Goal: Book appointment/travel/reservation

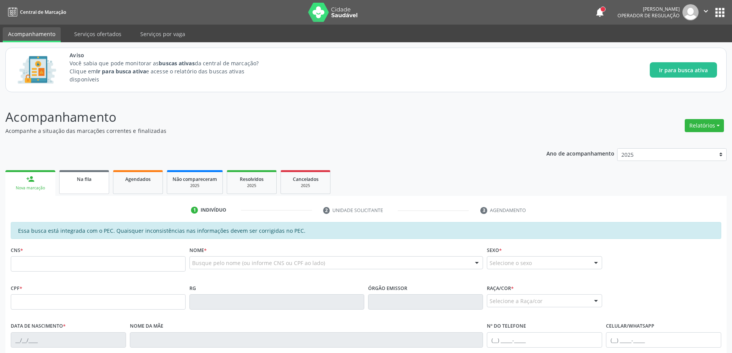
click at [87, 181] on span "Na fila" at bounding box center [84, 179] width 15 height 7
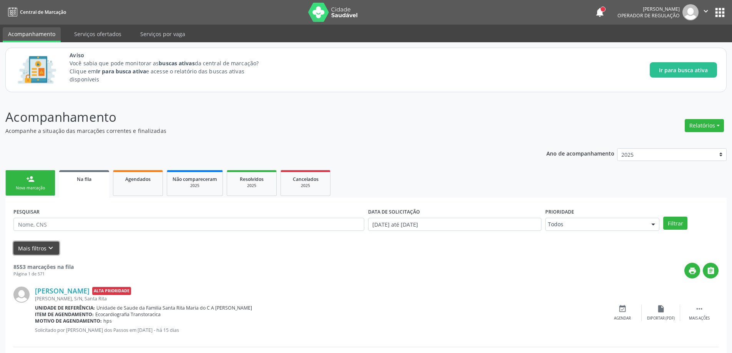
click at [47, 250] on icon "keyboard_arrow_down" at bounding box center [50, 248] width 8 height 8
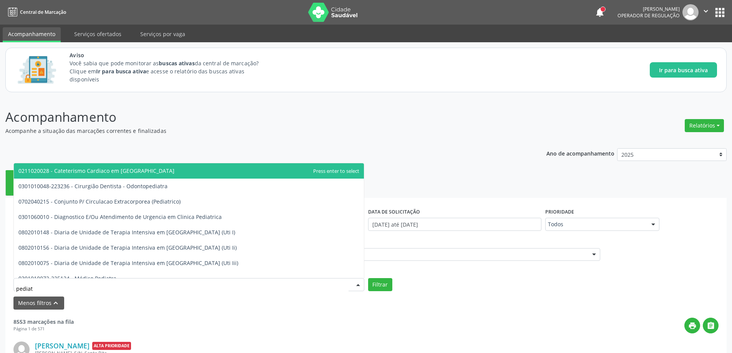
type input "pediatr"
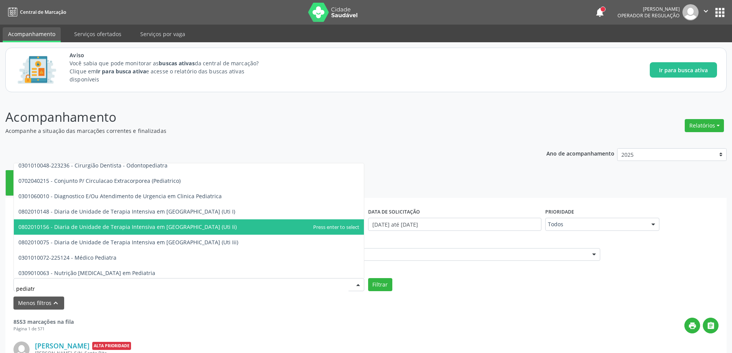
scroll to position [38, 0]
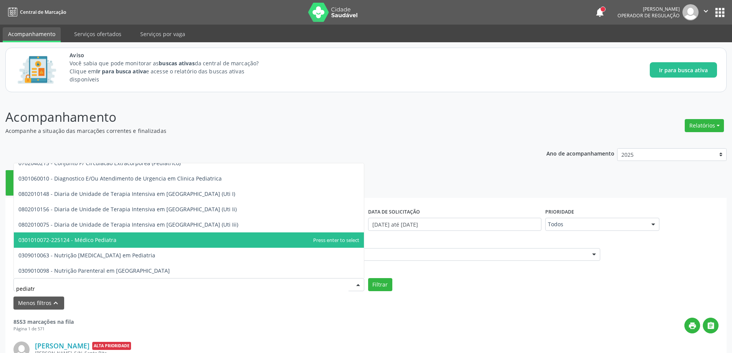
click at [118, 245] on span "0301010072-225124 - Médico Pediatra" at bounding box center [189, 239] width 350 height 15
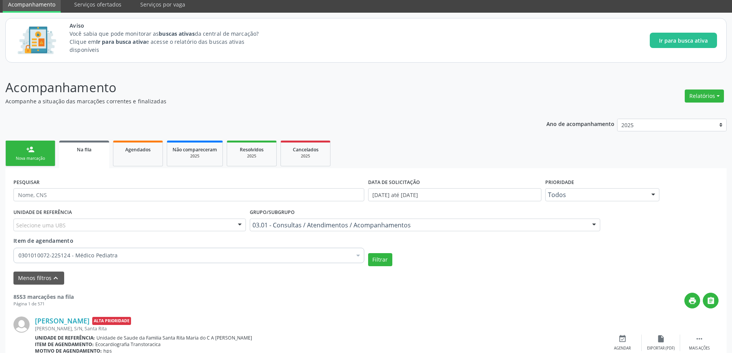
scroll to position [115, 0]
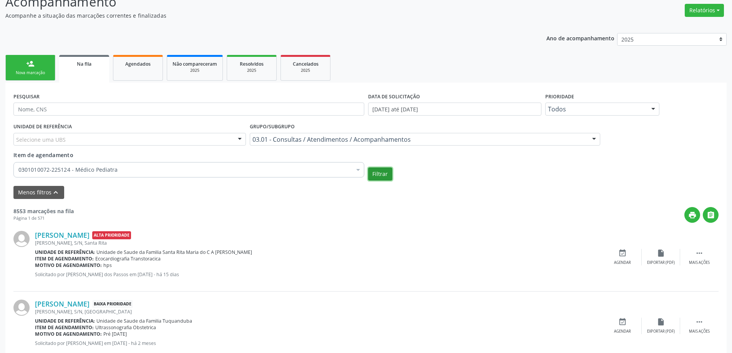
click at [377, 173] on button "Filtrar" at bounding box center [380, 174] width 24 height 13
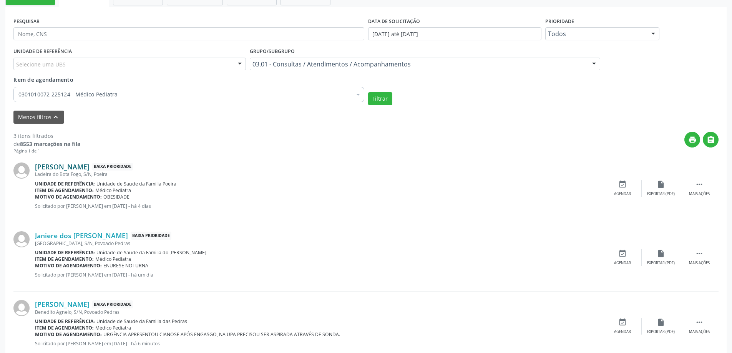
scroll to position [192, 0]
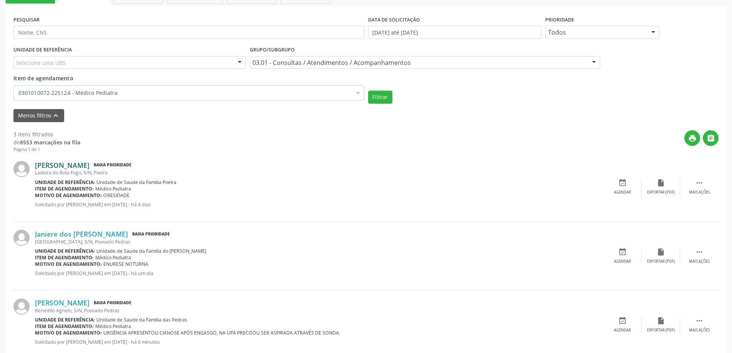
click at [90, 164] on link "[PERSON_NAME]" at bounding box center [62, 165] width 55 height 8
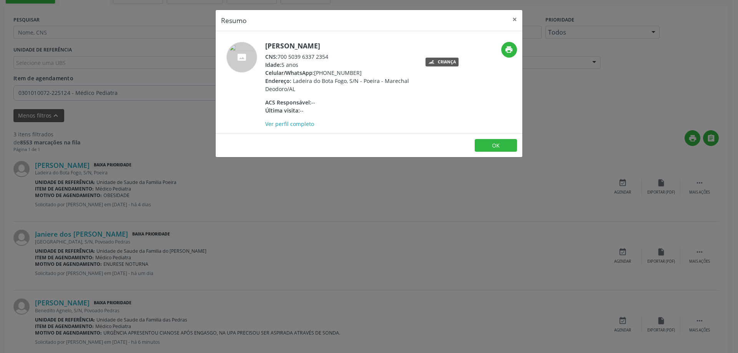
drag, startPoint x: 329, startPoint y: 53, endPoint x: 280, endPoint y: 56, distance: 49.3
click at [280, 56] on div "CNS: 700 5039 6337 2354" at bounding box center [339, 57] width 149 height 8
copy div "700 5039 6337 2354"
click at [513, 21] on button "×" at bounding box center [514, 19] width 15 height 19
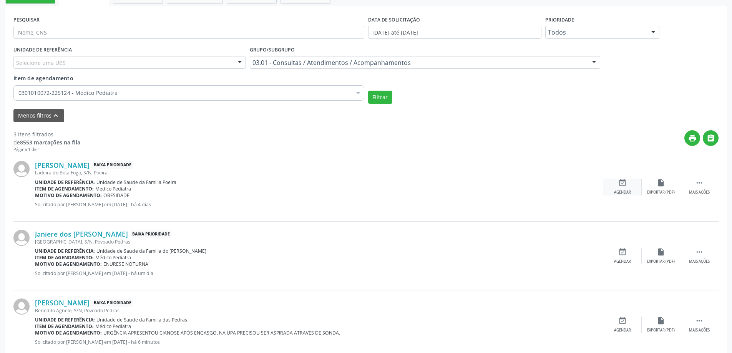
click at [625, 186] on icon "event_available" at bounding box center [622, 183] width 8 height 8
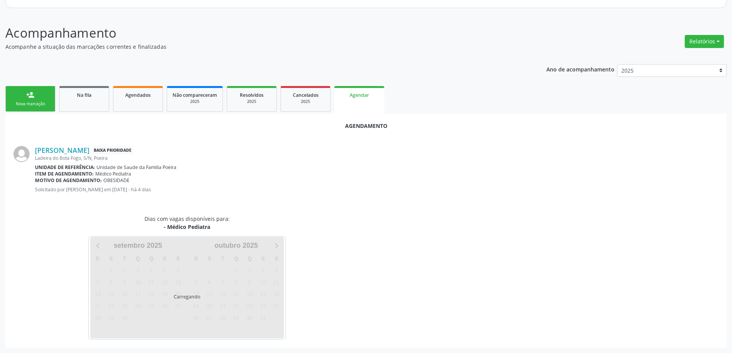
scroll to position [102, 0]
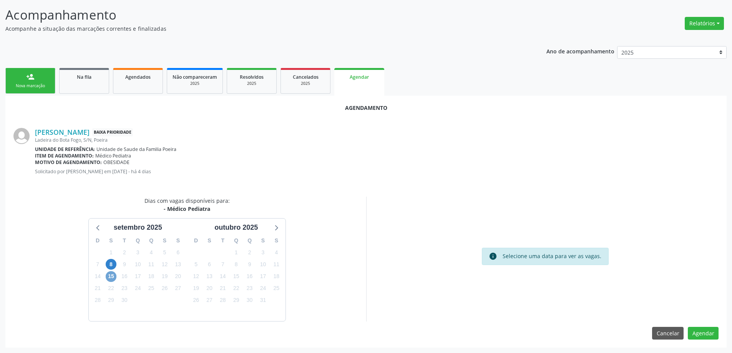
click at [111, 276] on span "15" at bounding box center [111, 276] width 11 height 11
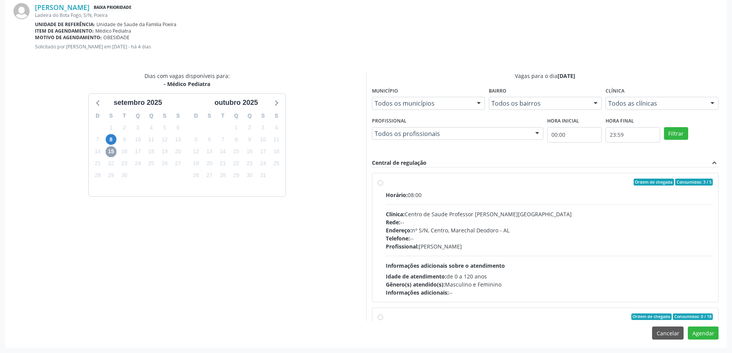
scroll to position [77, 0]
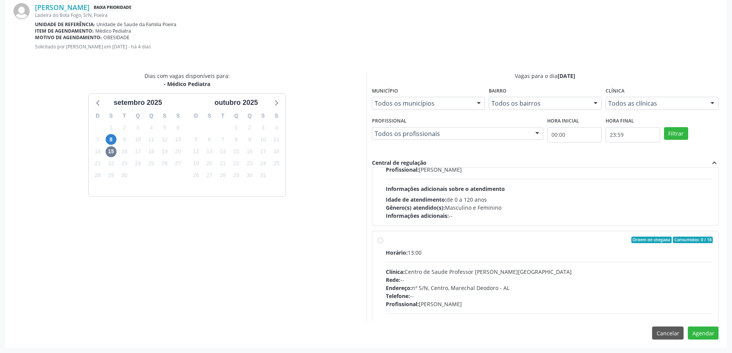
click at [386, 239] on label "Ordem de chegada Consumidos: 0 / 18 Horário: 13:00 Clínica: Centro de Saude Pro…" at bounding box center [549, 296] width 327 height 118
click at [380, 239] on input "Ordem de chegada Consumidos: 0 / 18 Horário: 13:00 Clínica: Centro de Saude Pro…" at bounding box center [380, 240] width 5 height 7
radio input "true"
click at [709, 332] on button "Agendar" at bounding box center [703, 333] width 31 height 13
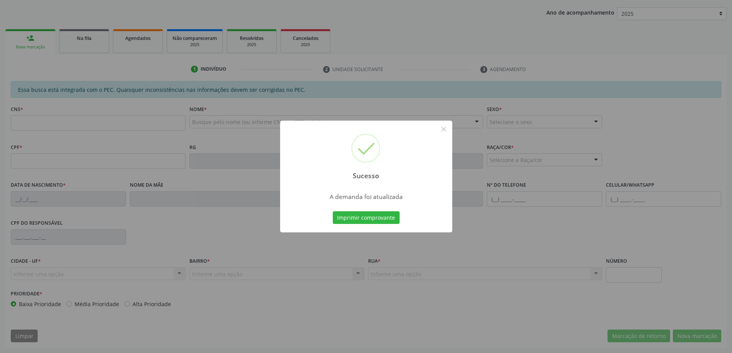
scroll to position [141, 0]
click at [446, 129] on button "×" at bounding box center [443, 129] width 13 height 13
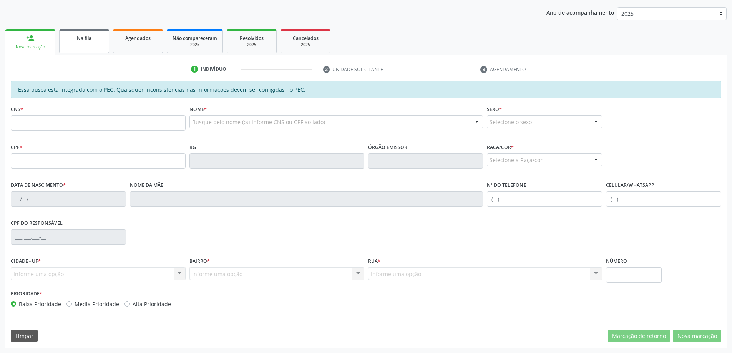
click at [95, 47] on link "Na fila" at bounding box center [84, 41] width 50 height 24
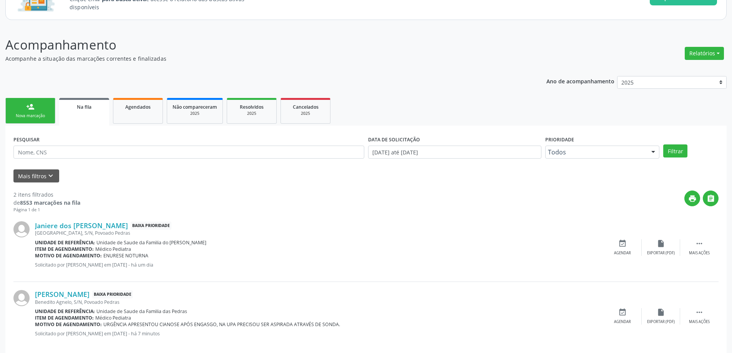
scroll to position [77, 0]
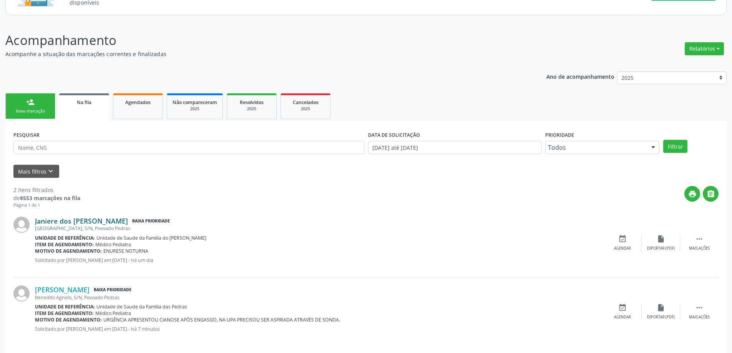
click at [101, 219] on link "Janiere dos [PERSON_NAME]" at bounding box center [81, 221] width 93 height 8
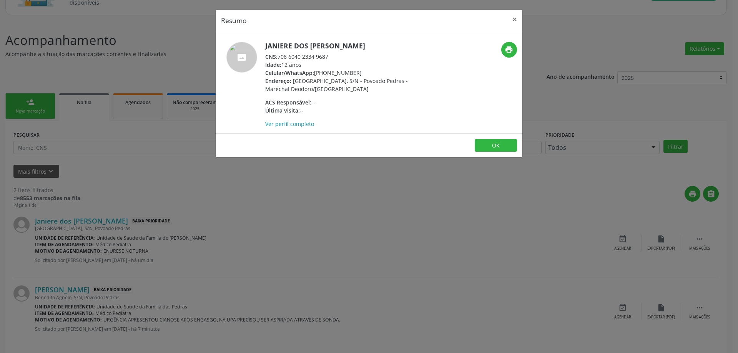
drag, startPoint x: 330, startPoint y: 55, endPoint x: 277, endPoint y: 59, distance: 52.8
click at [277, 59] on div "CNS: 708 6040 2334 9687" at bounding box center [339, 57] width 149 height 8
copy div "708 6040 2334 9687"
click at [514, 20] on button "×" at bounding box center [514, 19] width 15 height 19
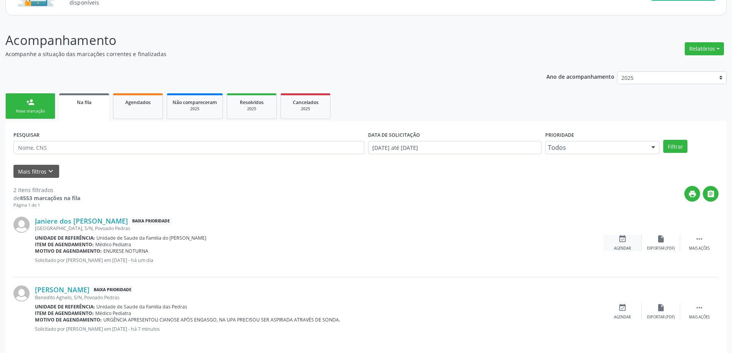
click at [621, 237] on icon "event_available" at bounding box center [622, 239] width 8 height 8
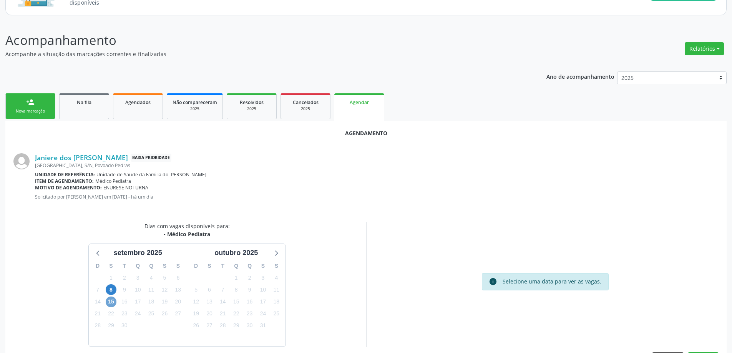
click at [110, 304] on span "15" at bounding box center [111, 302] width 11 height 11
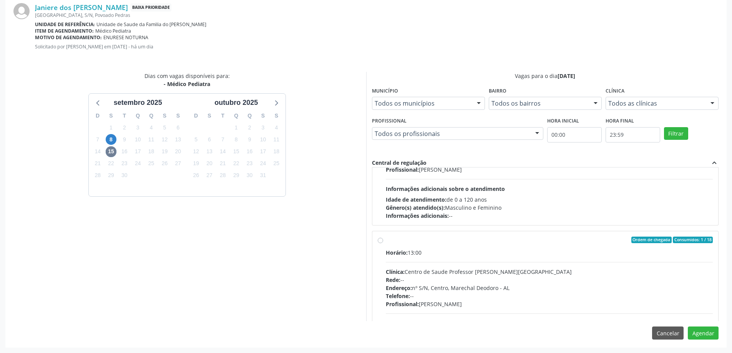
click at [382, 244] on div "Ordem de chegada Consumidos: 1 / 18 Horário: 13:00 Clínica: Centro de Saude Pro…" at bounding box center [545, 296] width 335 height 118
radio input "true"
click at [708, 333] on button "Agendar" at bounding box center [703, 333] width 31 height 13
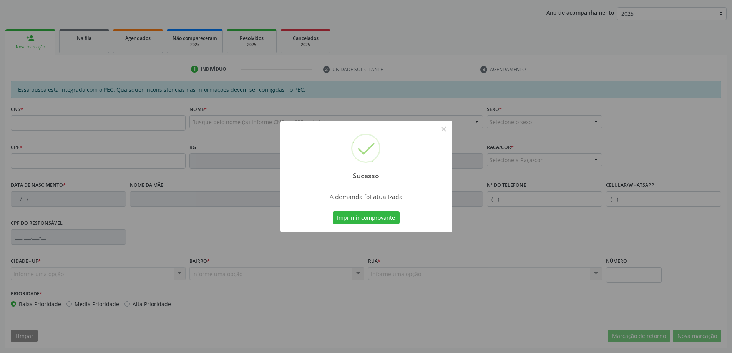
scroll to position [141, 0]
click at [442, 131] on button "×" at bounding box center [443, 129] width 13 height 13
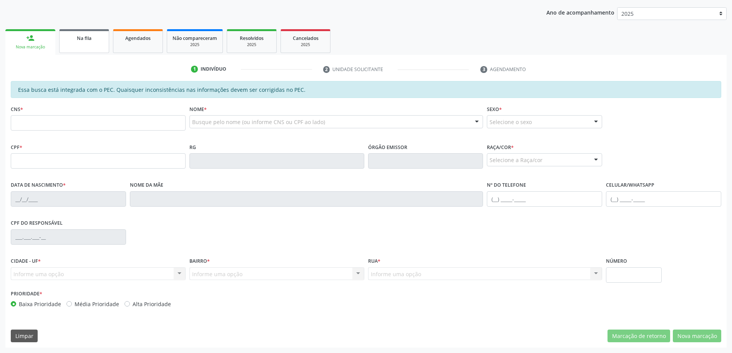
click at [77, 45] on link "Na fila" at bounding box center [84, 41] width 50 height 24
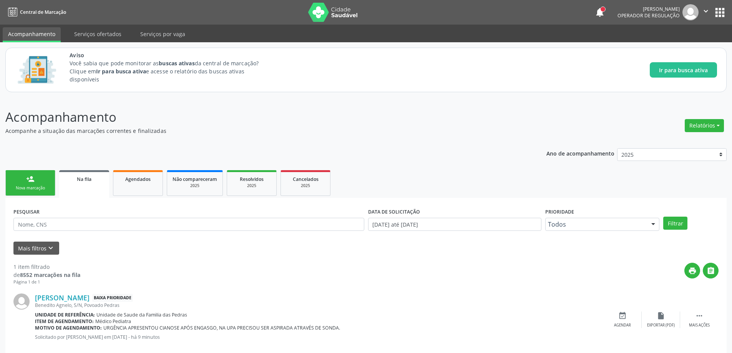
scroll to position [14, 0]
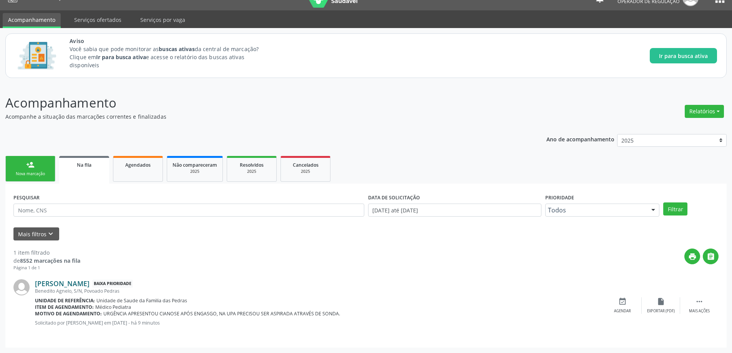
click at [68, 282] on link "[PERSON_NAME]" at bounding box center [62, 283] width 55 height 8
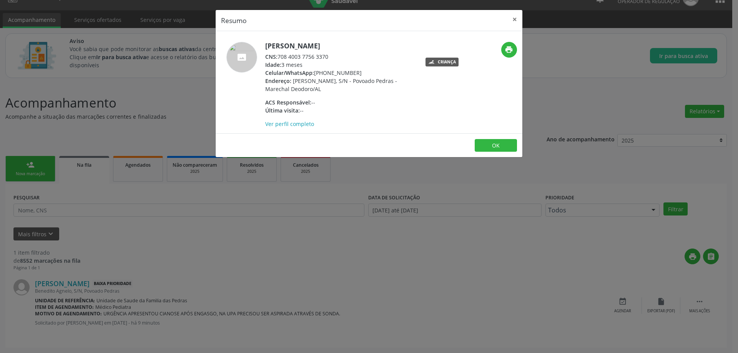
drag, startPoint x: 330, startPoint y: 56, endPoint x: 280, endPoint y: 57, distance: 49.6
click at [280, 57] on div "CNS: 708 4003 7756 3370" at bounding box center [339, 57] width 149 height 8
copy div "708 4003 7756 3370"
click at [514, 20] on button "×" at bounding box center [514, 19] width 15 height 19
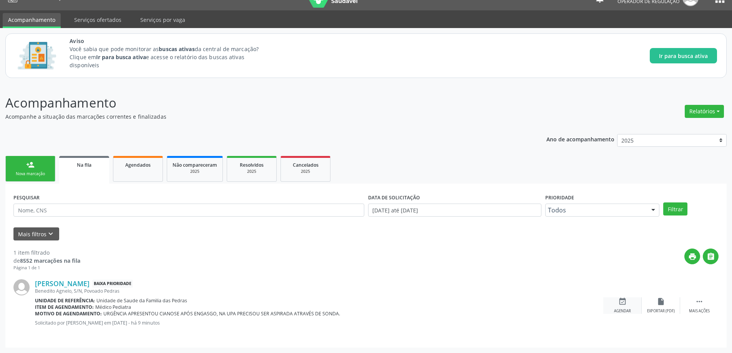
click at [625, 302] on icon "event_available" at bounding box center [622, 301] width 8 height 8
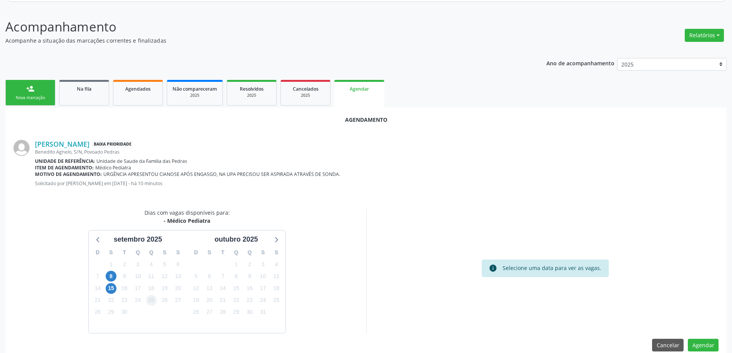
scroll to position [91, 0]
click at [109, 289] on span "15" at bounding box center [111, 287] width 11 height 11
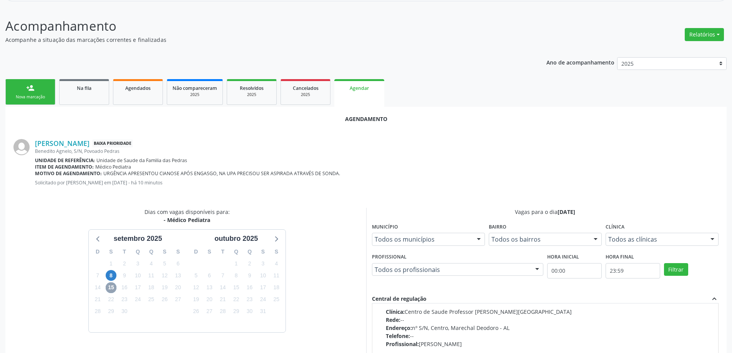
scroll to position [0, 0]
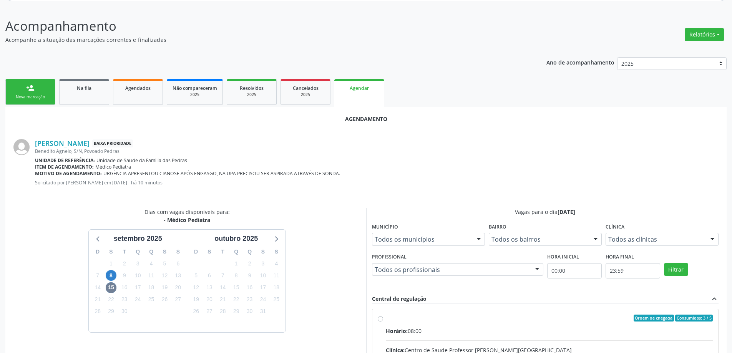
radio input "true"
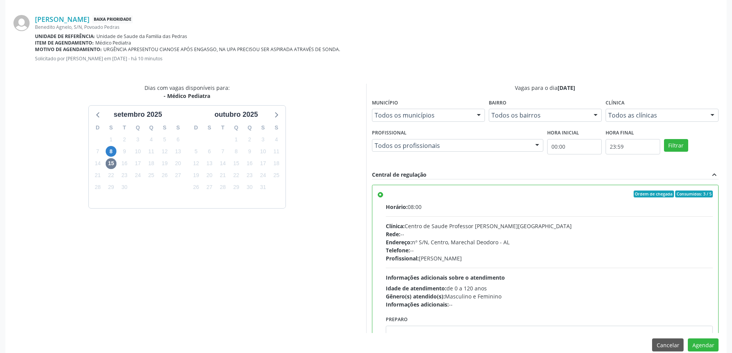
scroll to position [227, 0]
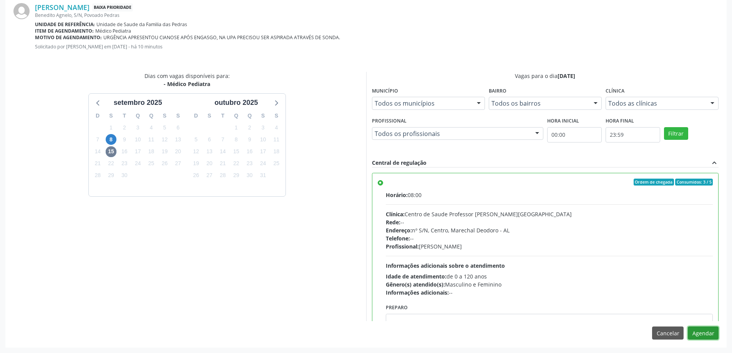
click at [705, 334] on button "Agendar" at bounding box center [703, 333] width 31 height 13
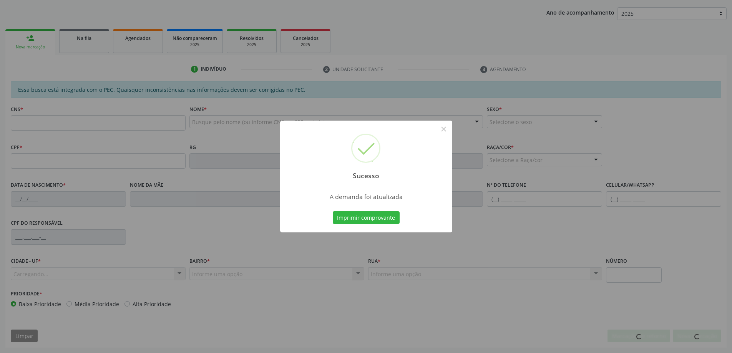
scroll to position [141, 0]
click at [448, 130] on button "×" at bounding box center [443, 129] width 13 height 13
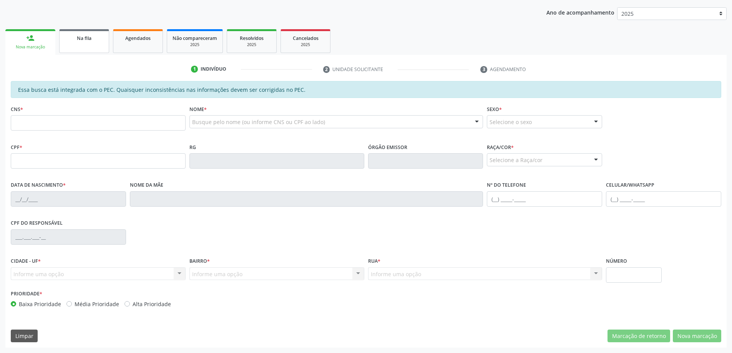
click at [92, 38] on div "Na fila" at bounding box center [84, 38] width 38 height 8
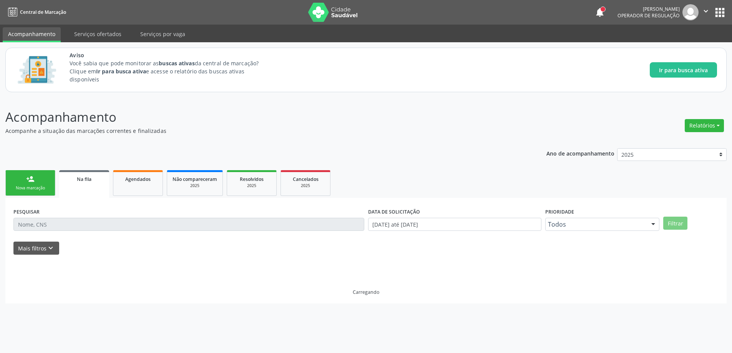
scroll to position [0, 0]
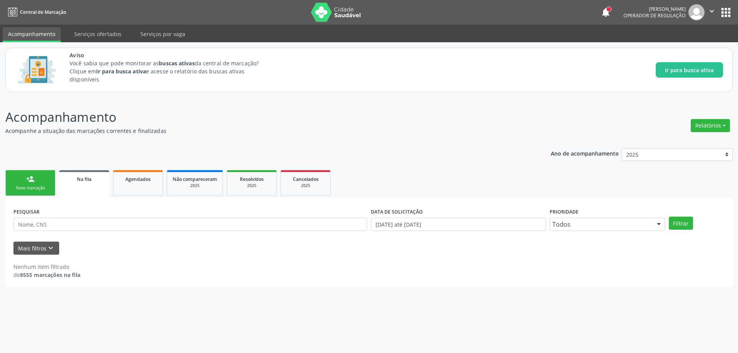
click at [96, 182] on div "Na fila" at bounding box center [84, 179] width 39 height 8
click at [86, 193] on link "Na fila" at bounding box center [84, 184] width 50 height 28
click at [67, 222] on input "text" at bounding box center [189, 224] width 353 height 13
click at [242, 241] on form "PESQUISAR DATA DE SOLICITAÇÃO [DATE] até [DATE] Prioridade Todos Todos Baixa Pr…" at bounding box center [368, 230] width 711 height 49
click at [48, 249] on icon "keyboard_arrow_down" at bounding box center [50, 248] width 8 height 8
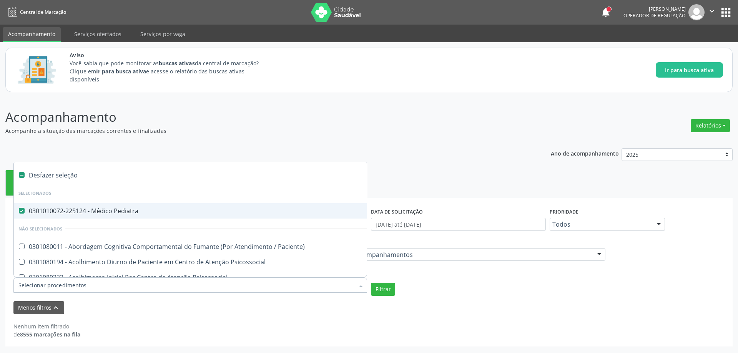
click at [19, 212] on Pediatra at bounding box center [22, 211] width 6 height 6
click at [19, 212] on Pediatra "checkbox" at bounding box center [16, 210] width 5 height 5
checkbox Pediatra "false"
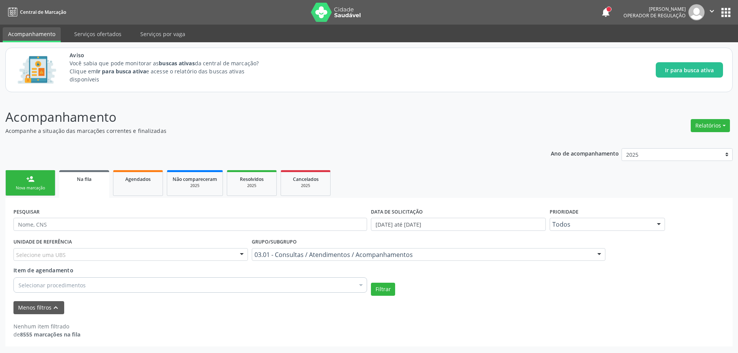
click at [220, 320] on div "Nenhum item filtrado de 8555 marcações na fila" at bounding box center [368, 326] width 711 height 24
click at [64, 271] on span "Item de agendamento" at bounding box center [43, 270] width 60 height 7
click at [18, 277] on input "Item de agendamento" at bounding box center [18, 284] width 0 height 15
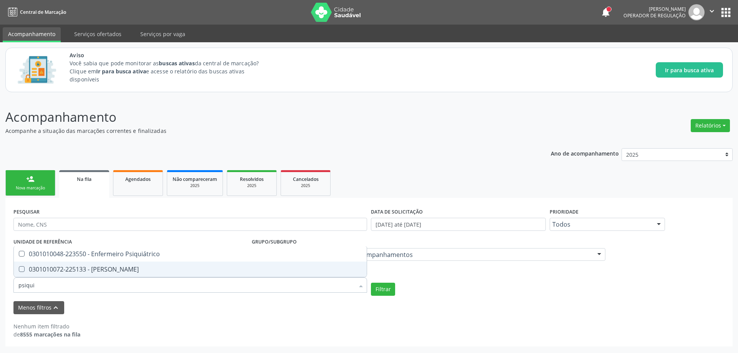
type input "psiquia"
click at [21, 268] on Psiquiatra at bounding box center [22, 269] width 6 height 6
click at [19, 268] on Psiquiatra "checkbox" at bounding box center [16, 269] width 5 height 5
checkbox Psiquiatra "true"
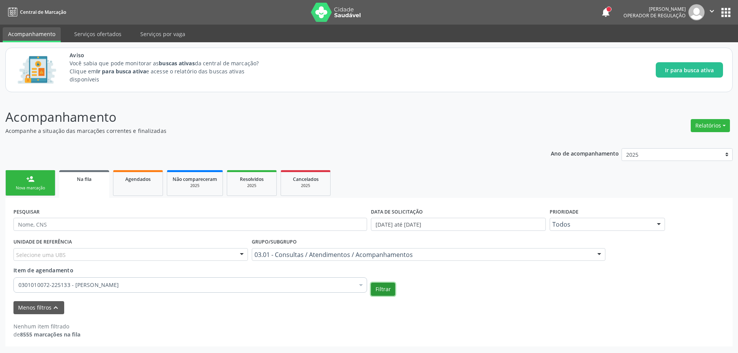
click at [381, 292] on button "Filtrar" at bounding box center [383, 289] width 24 height 13
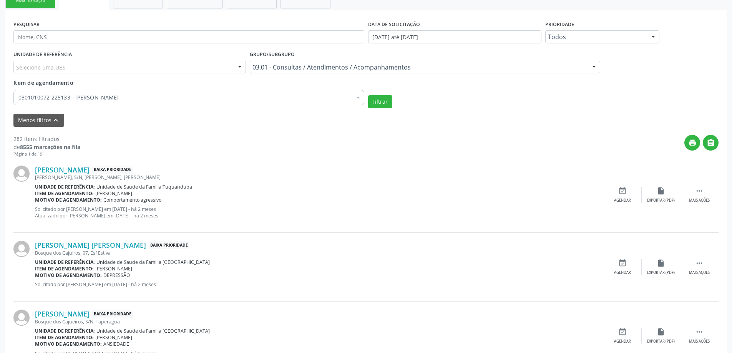
scroll to position [192, 0]
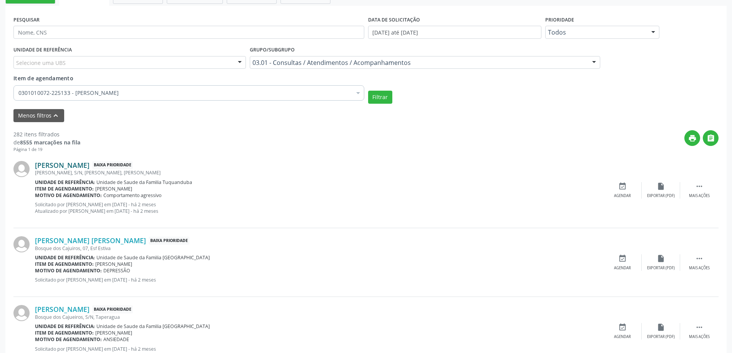
click at [89, 168] on link "[PERSON_NAME]" at bounding box center [62, 165] width 55 height 8
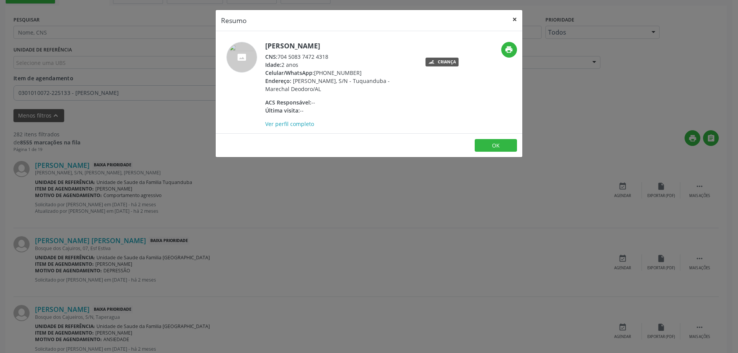
click at [518, 18] on button "×" at bounding box center [514, 19] width 15 height 19
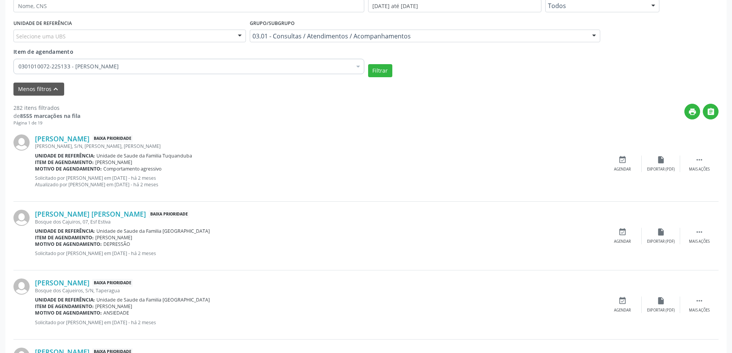
scroll to position [231, 0]
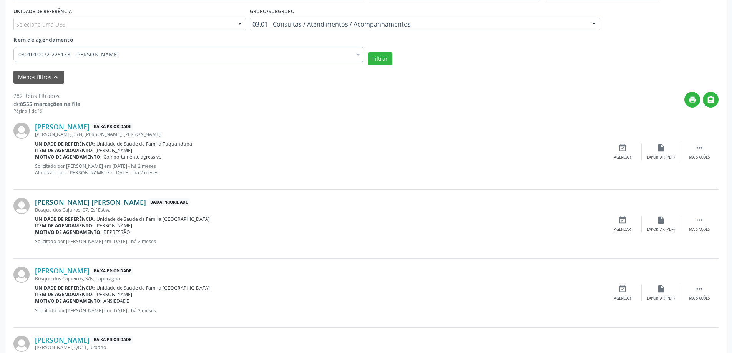
click at [78, 206] on link "[PERSON_NAME] [PERSON_NAME]" at bounding box center [90, 202] width 111 height 8
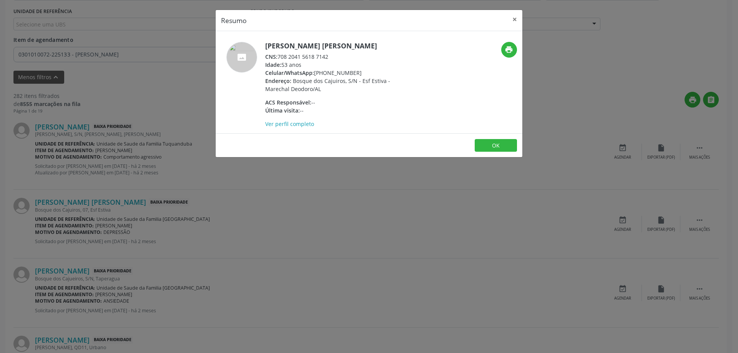
drag, startPoint x: 331, startPoint y: 57, endPoint x: 278, endPoint y: 58, distance: 53.0
click at [278, 58] on div "CNS: 708 2041 5618 7142" at bounding box center [339, 57] width 149 height 8
copy div "708 2041 5618 7142"
click at [513, 22] on button "×" at bounding box center [514, 19] width 15 height 19
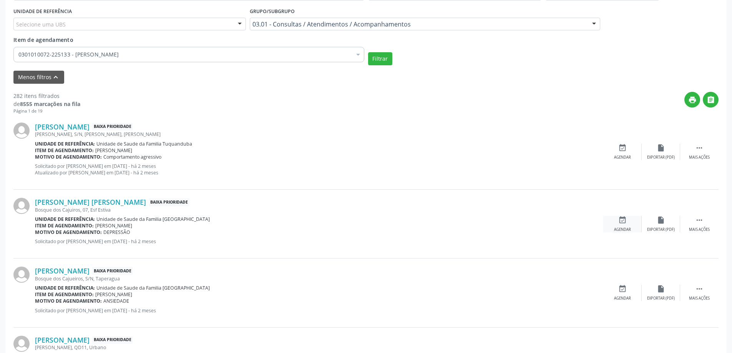
click at [618, 224] on icon "event_available" at bounding box center [622, 220] width 8 height 8
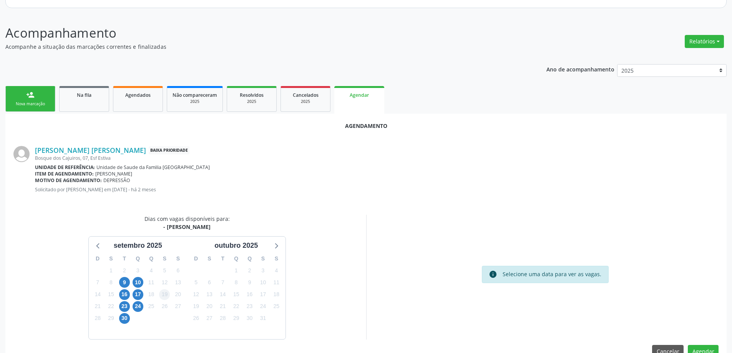
scroll to position [102, 0]
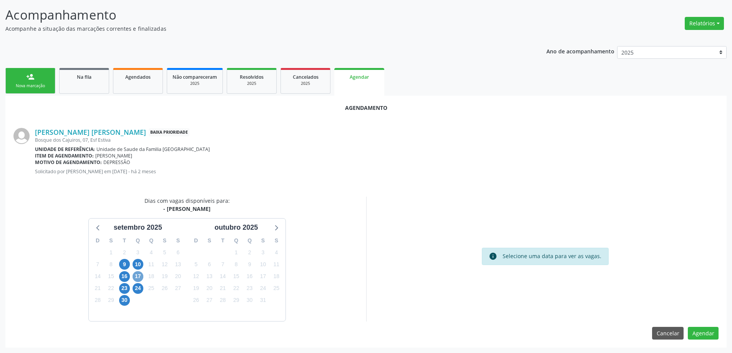
click at [140, 276] on span "17" at bounding box center [138, 276] width 11 height 11
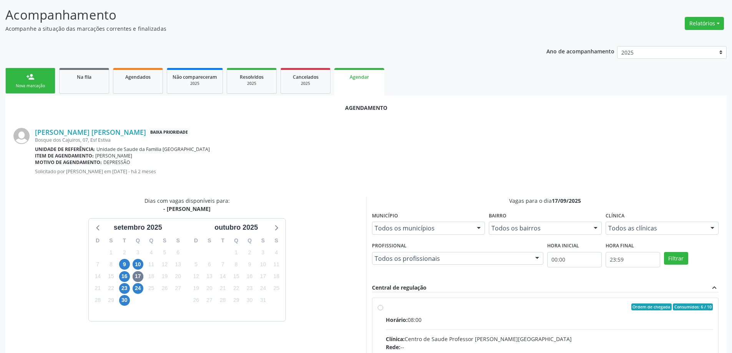
click at [380, 309] on input "Ordem de chegada Consumidos: 6 / 10 Horário: 08:00 Clínica: Centro de Saude Pro…" at bounding box center [380, 307] width 5 height 7
radio input "true"
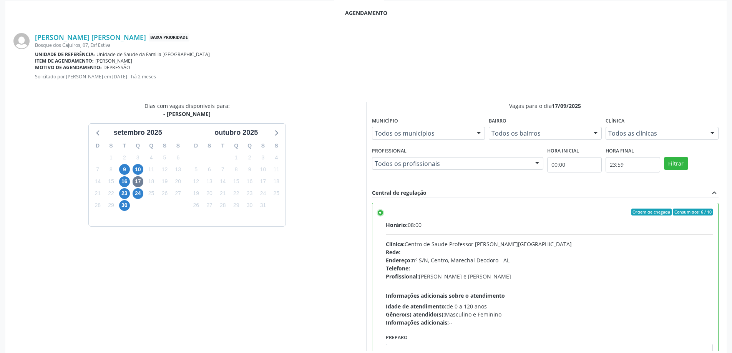
scroll to position [227, 0]
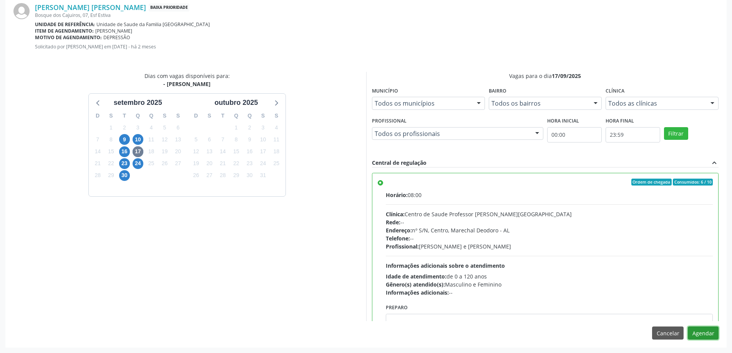
click at [702, 337] on button "Agendar" at bounding box center [703, 333] width 31 height 13
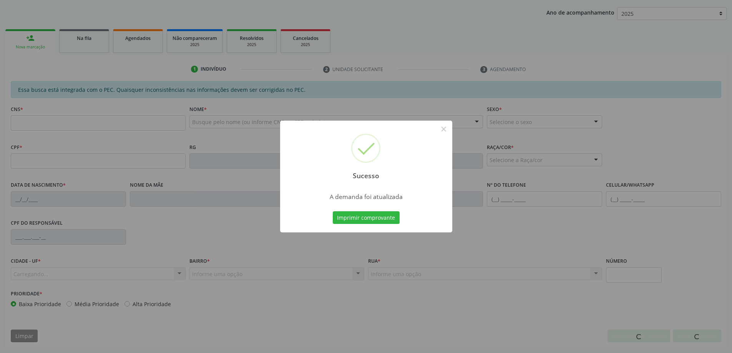
scroll to position [141, 0]
click at [443, 131] on button "×" at bounding box center [443, 129] width 13 height 13
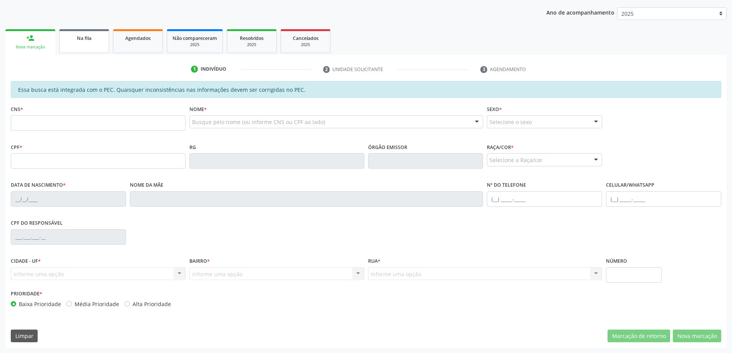
click at [87, 38] on span "Na fila" at bounding box center [84, 38] width 15 height 7
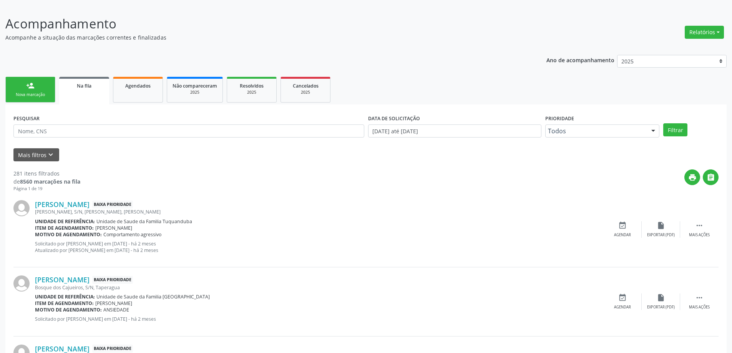
scroll to position [115, 0]
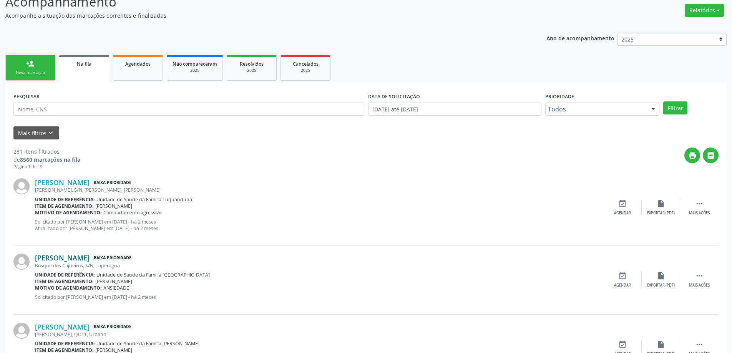
click at [76, 259] on link "[PERSON_NAME]" at bounding box center [62, 258] width 55 height 8
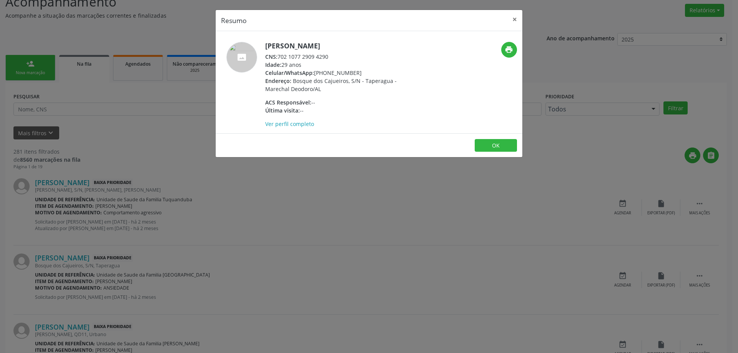
drag, startPoint x: 329, startPoint y: 55, endPoint x: 279, endPoint y: 58, distance: 50.4
click at [279, 58] on div "CNS: 702 1077 2909 4290" at bounding box center [339, 57] width 149 height 8
copy div "702 1077 2909 4290"
click at [516, 20] on button "×" at bounding box center [514, 19] width 15 height 19
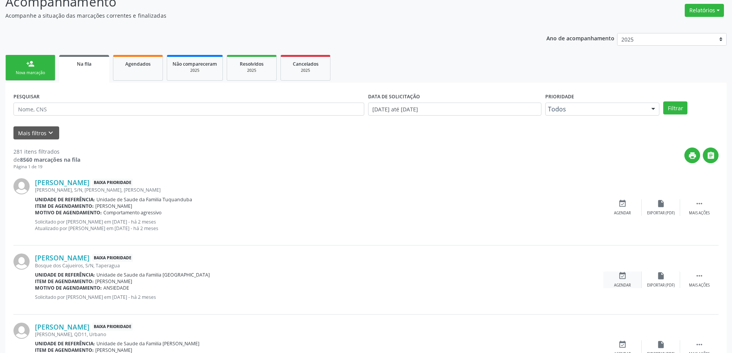
click at [619, 277] on icon "event_available" at bounding box center [622, 276] width 8 height 8
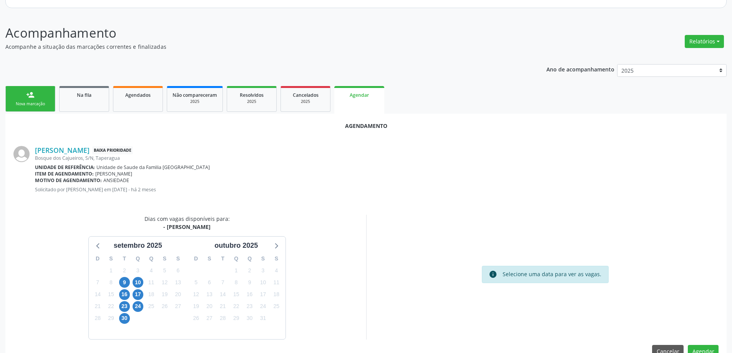
scroll to position [102, 0]
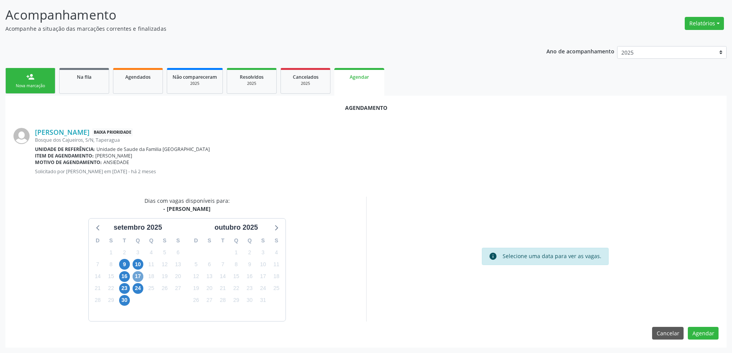
click at [138, 280] on span "17" at bounding box center [138, 276] width 11 height 11
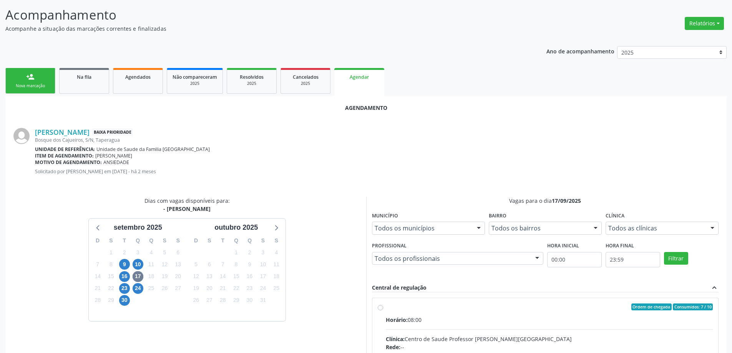
radio input "true"
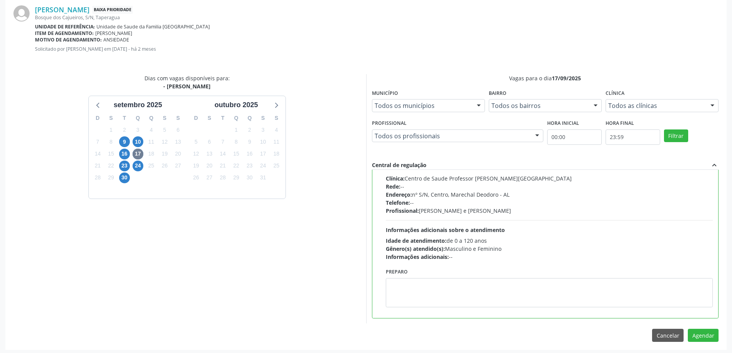
scroll to position [227, 0]
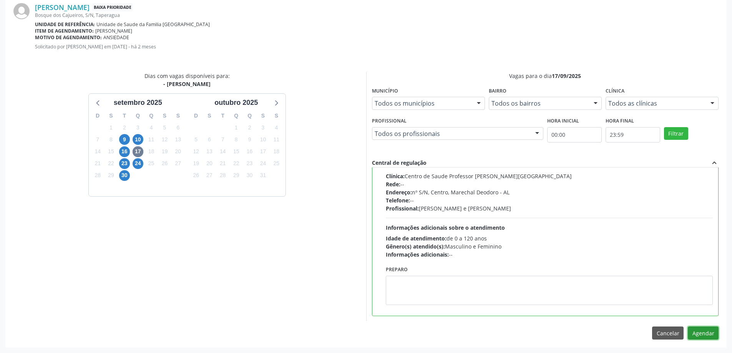
click at [701, 337] on button "Agendar" at bounding box center [703, 333] width 31 height 13
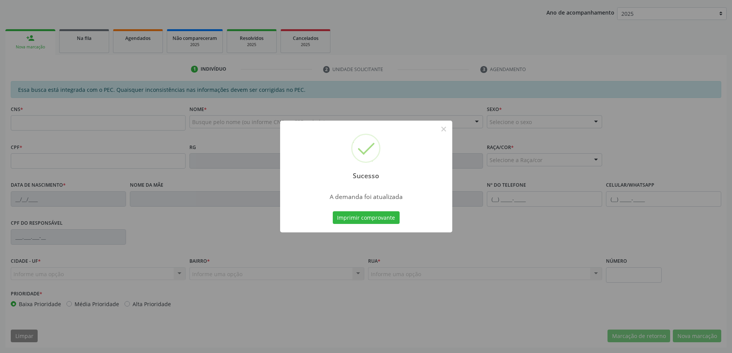
scroll to position [141, 0]
click at [445, 129] on button "×" at bounding box center [443, 129] width 13 height 13
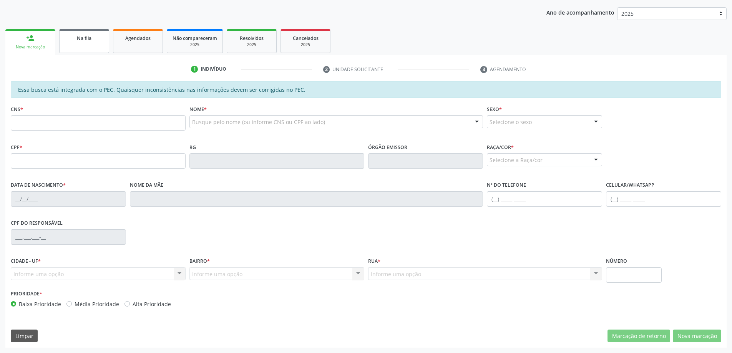
click at [72, 46] on link "Na fila" at bounding box center [84, 41] width 50 height 24
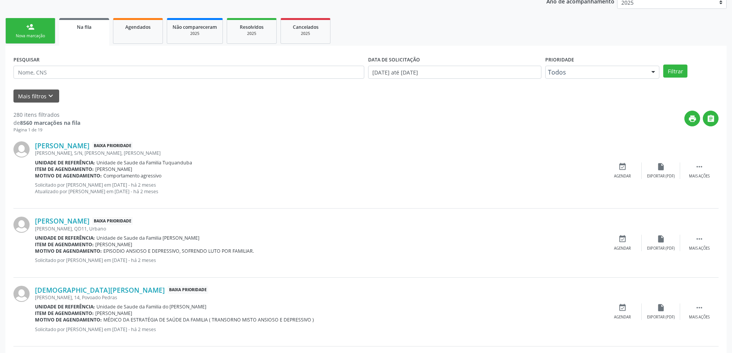
scroll to position [154, 0]
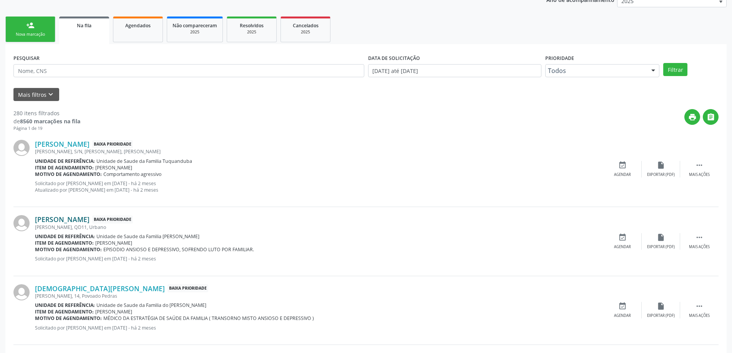
click at [72, 222] on link "[PERSON_NAME]" at bounding box center [62, 219] width 55 height 8
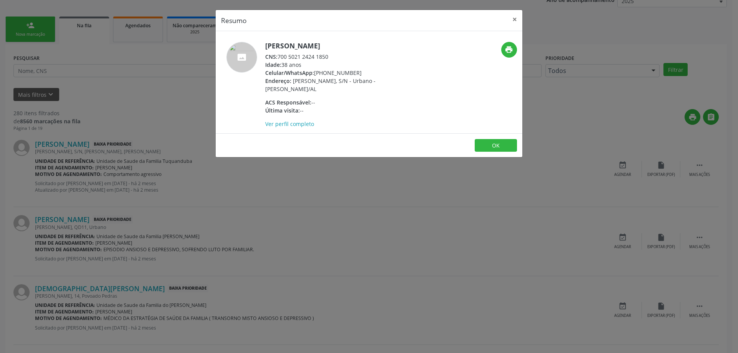
drag, startPoint x: 330, startPoint y: 56, endPoint x: 279, endPoint y: 60, distance: 51.2
click at [279, 60] on div "CNS: 700 5021 2424 1850" at bounding box center [339, 57] width 149 height 8
copy div "700 5021 2424 1850"
click at [512, 23] on button "×" at bounding box center [514, 19] width 15 height 19
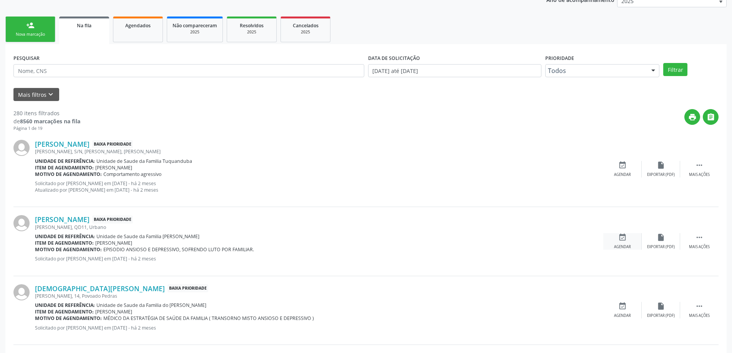
click at [619, 237] on icon "event_available" at bounding box center [622, 237] width 8 height 8
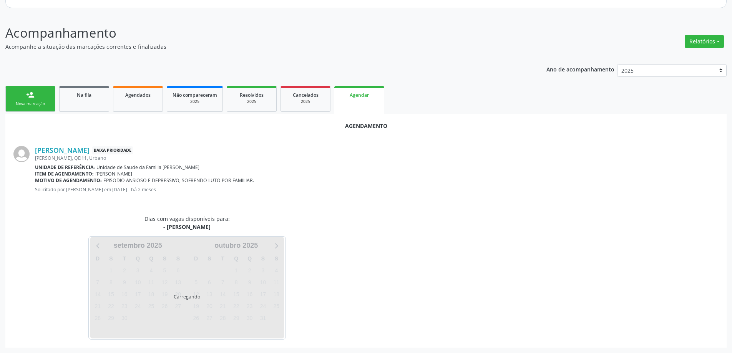
scroll to position [102, 0]
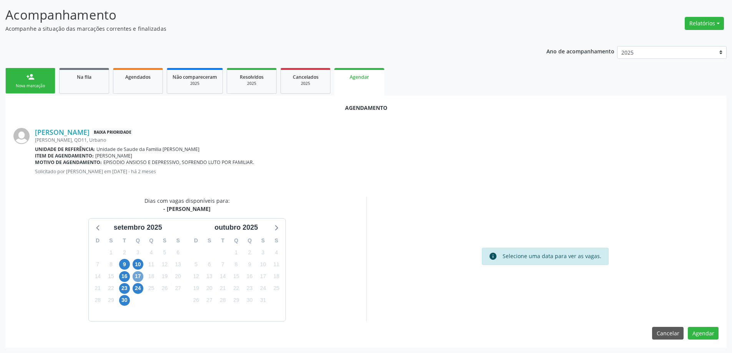
click at [136, 274] on span "17" at bounding box center [138, 276] width 11 height 11
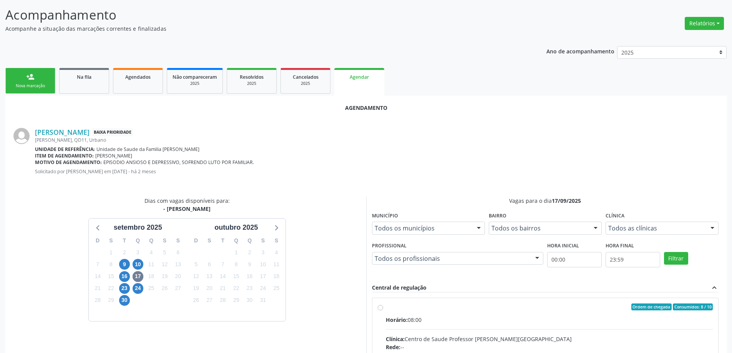
click at [380, 309] on input "Ordem de chegada Consumidos: 8 / 10 Horário: 08:00 Clínica: Centro de Saude Pro…" at bounding box center [380, 307] width 5 height 7
radio input "true"
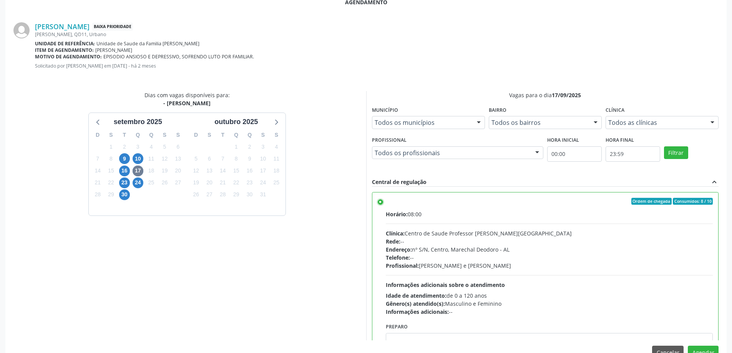
scroll to position [227, 0]
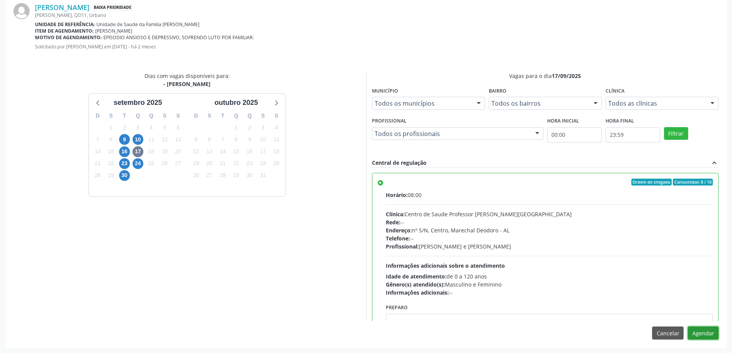
click at [700, 333] on button "Agendar" at bounding box center [703, 333] width 31 height 13
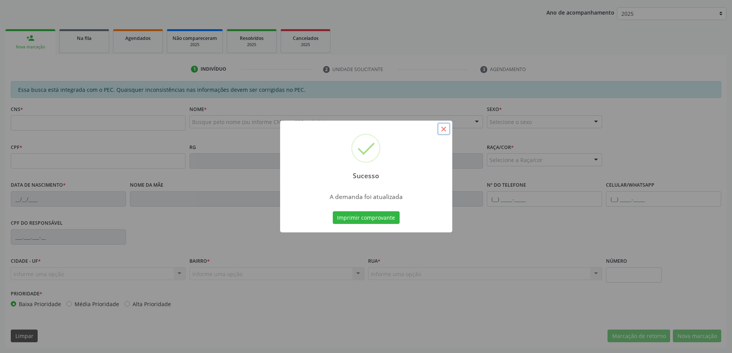
click at [446, 131] on button "×" at bounding box center [443, 129] width 13 height 13
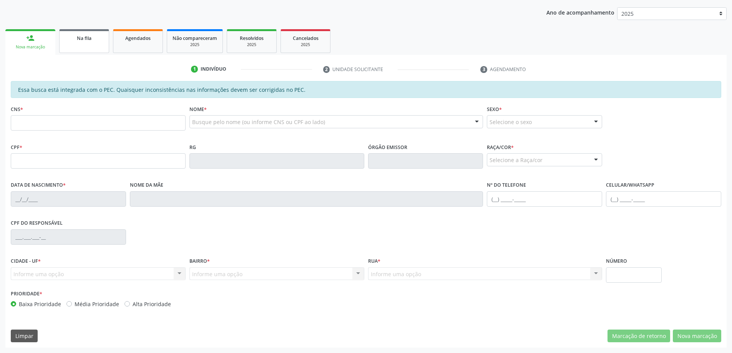
click at [71, 43] on link "Na fila" at bounding box center [84, 41] width 50 height 24
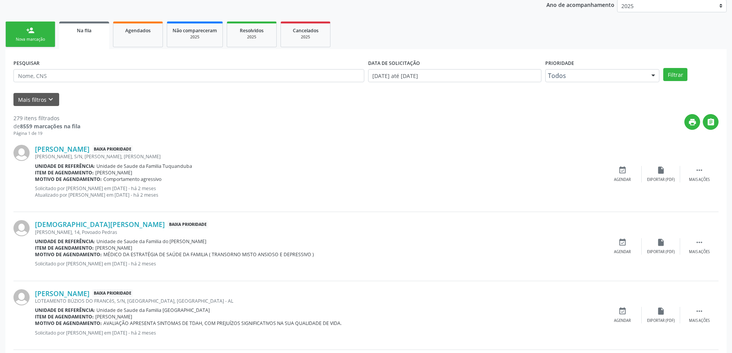
scroll to position [154, 0]
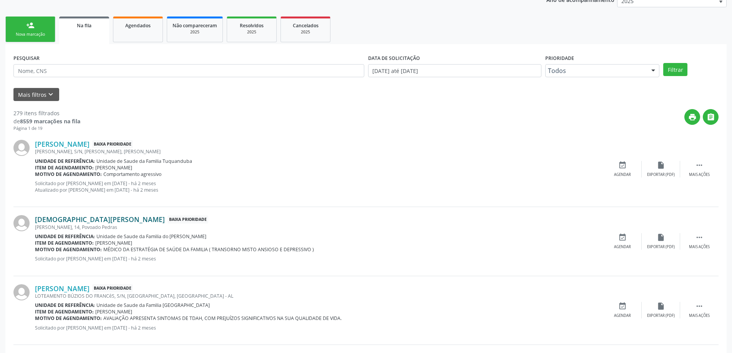
click at [82, 220] on link "[DEMOGRAPHIC_DATA][PERSON_NAME]" at bounding box center [100, 219] width 130 height 8
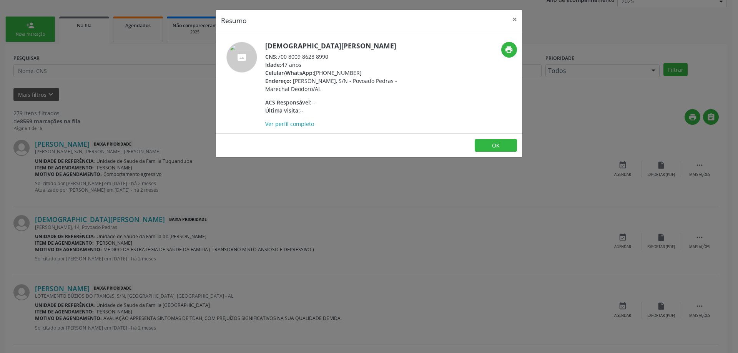
drag, startPoint x: 329, startPoint y: 56, endPoint x: 278, endPoint y: 58, distance: 50.8
click at [278, 58] on div "CNS: 700 8009 8628 8990" at bounding box center [339, 57] width 149 height 8
copy div "700 8009 8628 8990"
click at [517, 20] on button "×" at bounding box center [514, 19] width 15 height 19
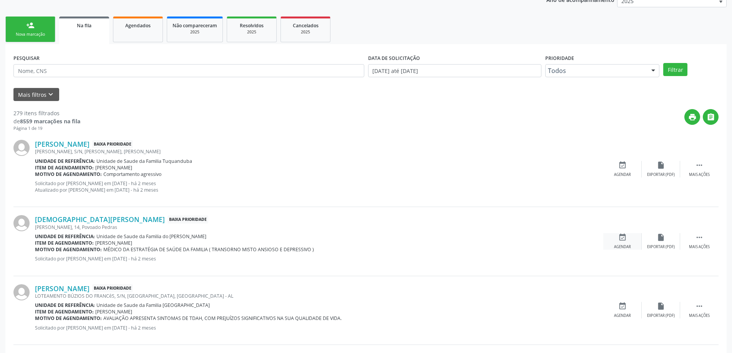
click at [625, 241] on icon "event_available" at bounding box center [622, 237] width 8 height 8
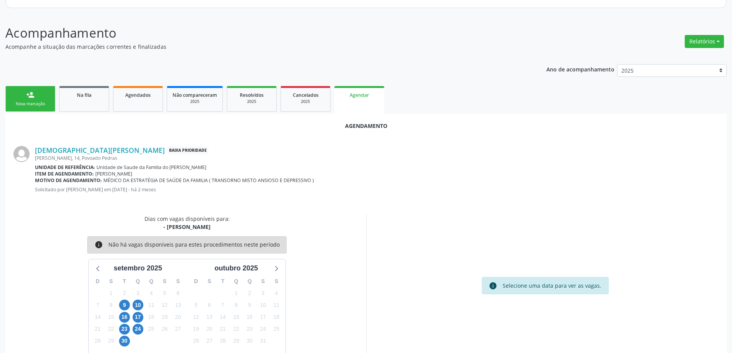
scroll to position [102, 0]
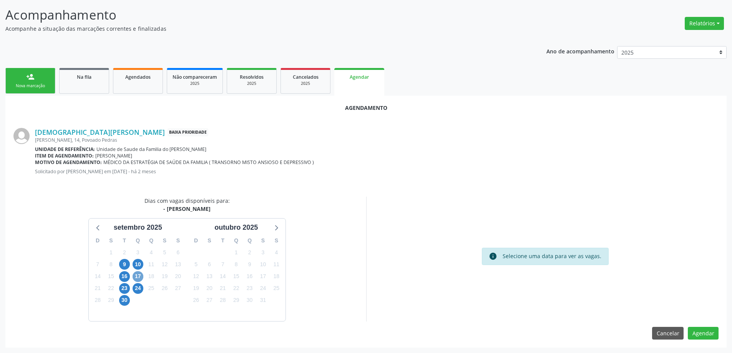
click at [141, 279] on span "17" at bounding box center [138, 276] width 11 height 11
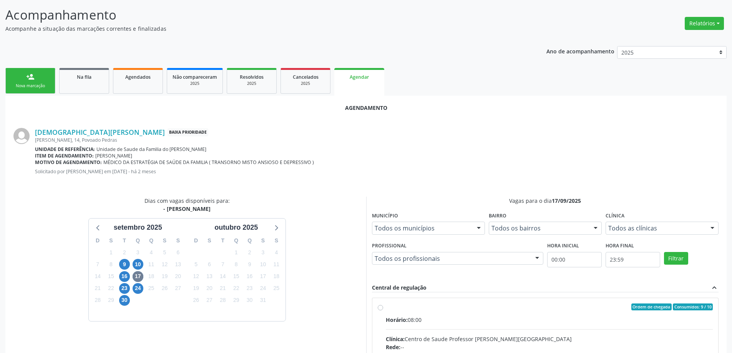
click at [382, 309] on input "Ordem de chegada Consumidos: 9 / 10 Horário: 08:00 Clínica: Centro de Saude Pro…" at bounding box center [380, 307] width 5 height 7
radio input "true"
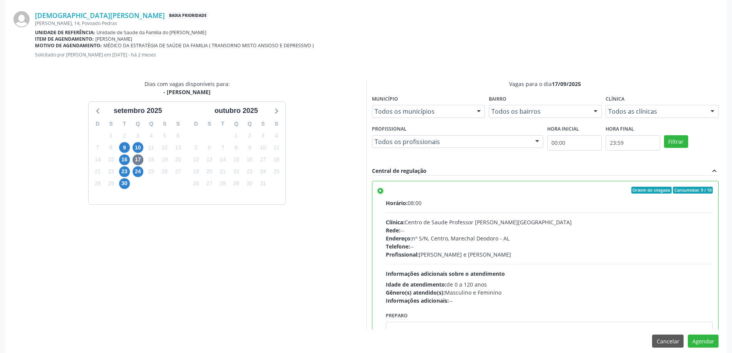
scroll to position [227, 0]
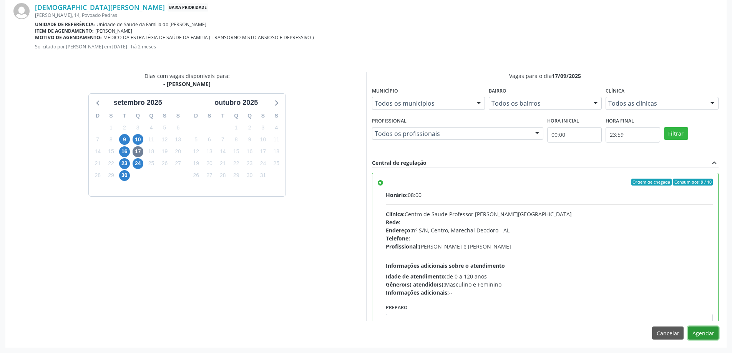
click at [705, 336] on button "Agendar" at bounding box center [703, 333] width 31 height 13
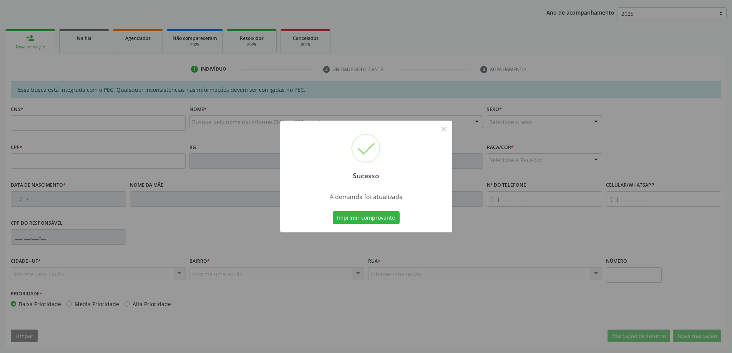
scroll to position [141, 0]
click at [444, 129] on button "×" at bounding box center [443, 129] width 13 height 13
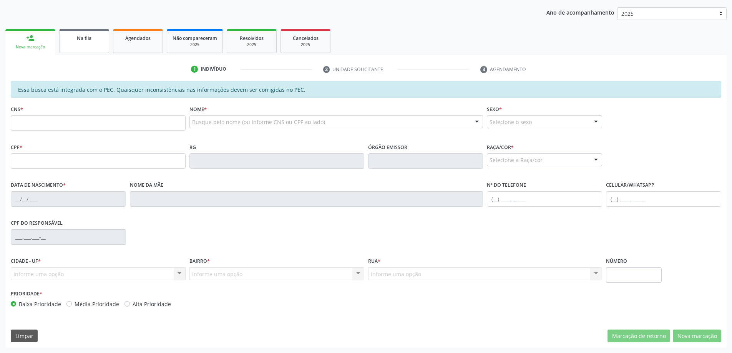
click at [87, 33] on link "Na fila" at bounding box center [84, 41] width 50 height 24
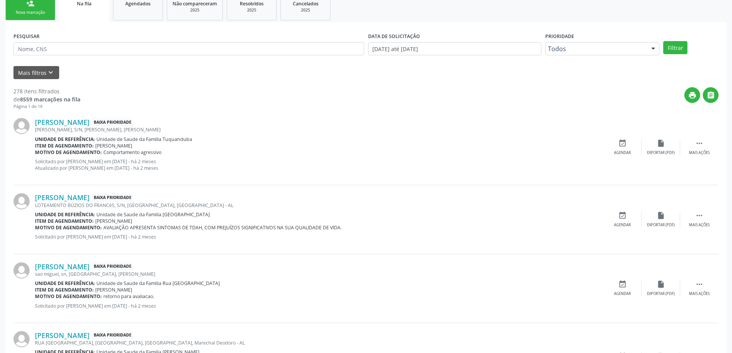
scroll to position [192, 0]
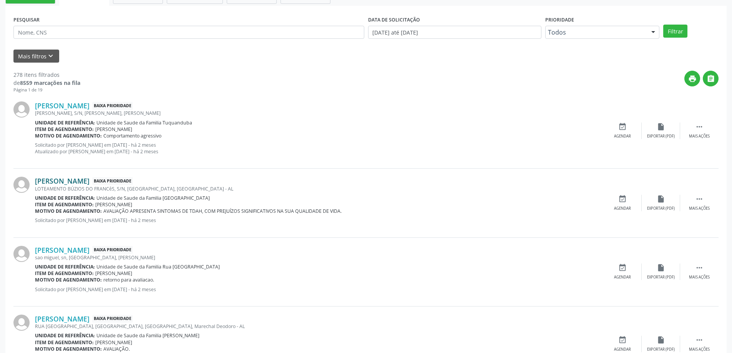
click at [83, 180] on link "[PERSON_NAME]" at bounding box center [62, 181] width 55 height 8
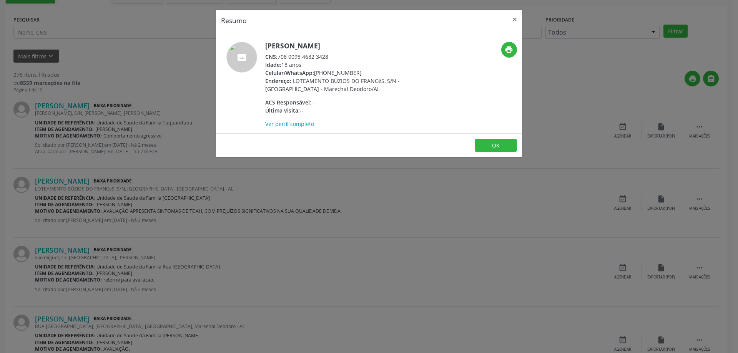
drag, startPoint x: 330, startPoint y: 56, endPoint x: 279, endPoint y: 60, distance: 51.2
click at [279, 60] on div "CNS: 708 0098 4682 3428" at bounding box center [339, 57] width 149 height 8
copy div "708 0098 4682 3428"
click at [516, 19] on button "×" at bounding box center [514, 19] width 15 height 19
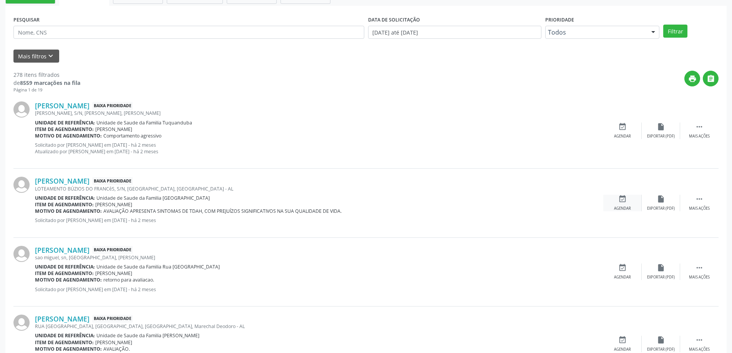
click at [625, 196] on icon "event_available" at bounding box center [622, 199] width 8 height 8
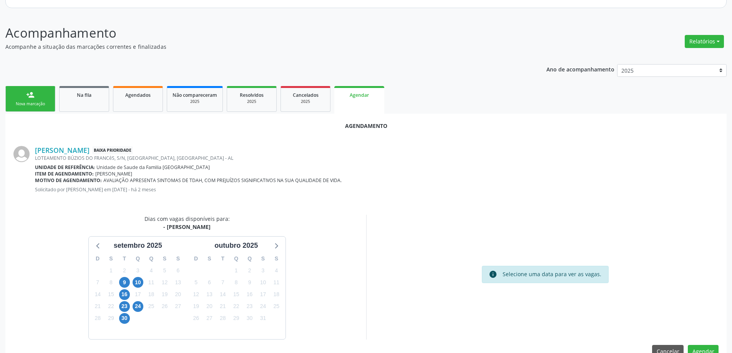
scroll to position [102, 0]
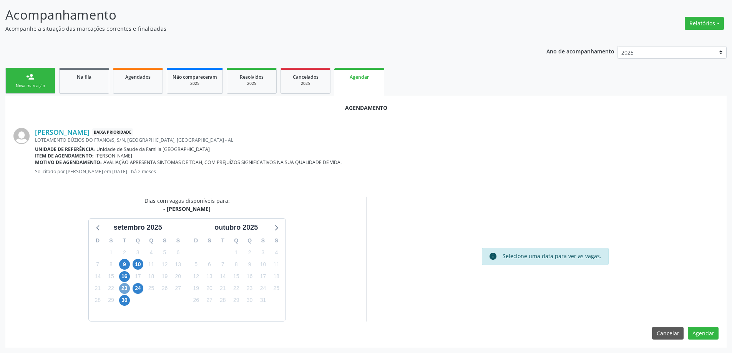
click at [123, 286] on span "23" at bounding box center [124, 288] width 11 height 11
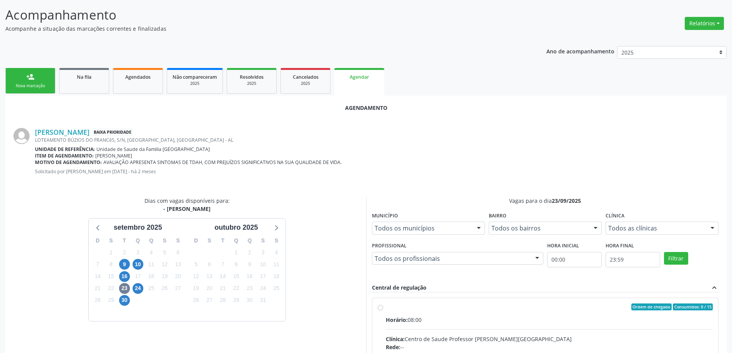
click at [378, 309] on input "Ordem de chegada Consumidos: 0 / 15 Horário: 08:00 Clínica: Centro de Saude Pro…" at bounding box center [380, 307] width 5 height 7
radio input "true"
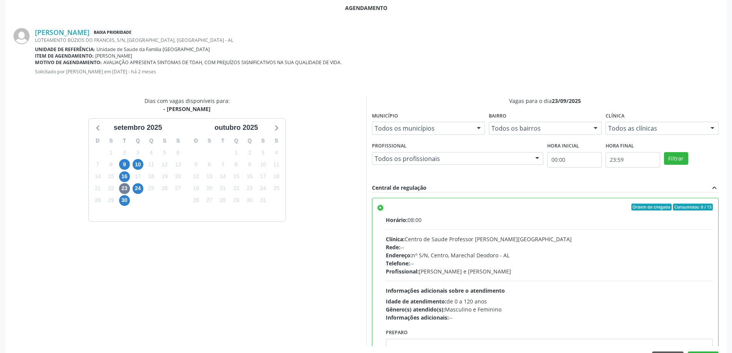
scroll to position [227, 0]
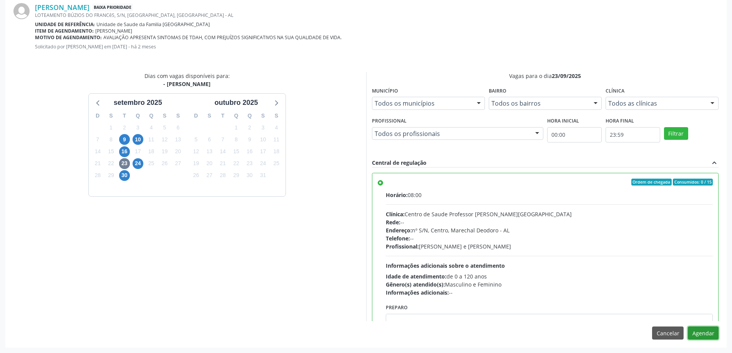
click at [707, 334] on button "Agendar" at bounding box center [703, 333] width 31 height 13
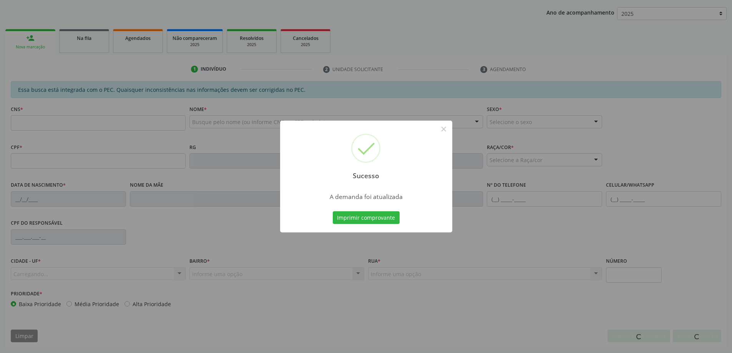
scroll to position [141, 0]
click at [443, 128] on button "×" at bounding box center [443, 129] width 13 height 13
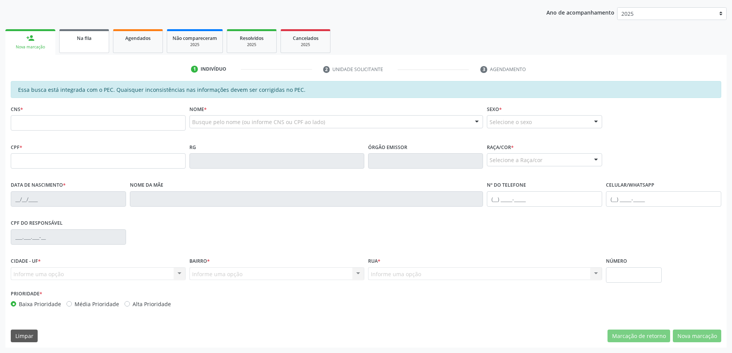
click at [76, 46] on link "Na fila" at bounding box center [84, 41] width 50 height 24
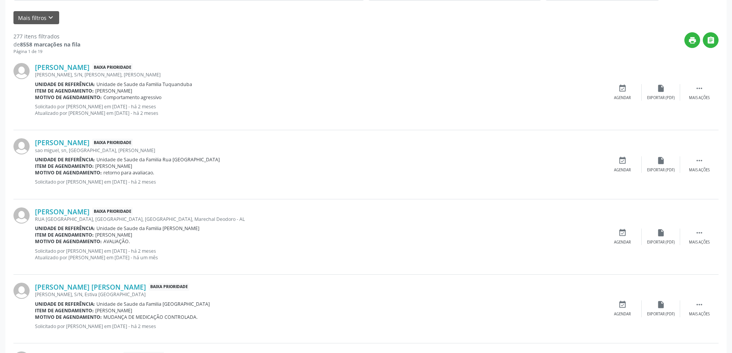
scroll to position [269, 0]
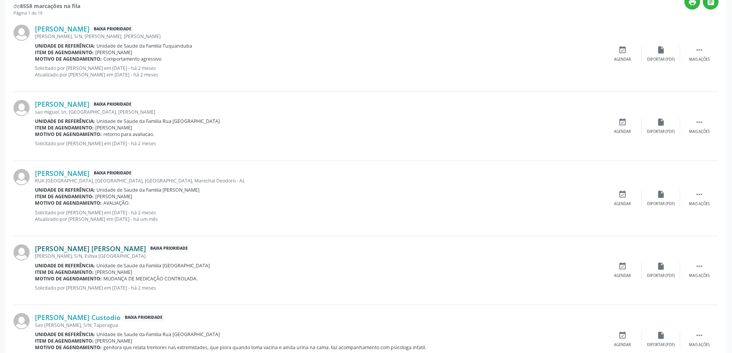
click at [87, 251] on link "[PERSON_NAME] [PERSON_NAME]" at bounding box center [90, 248] width 111 height 8
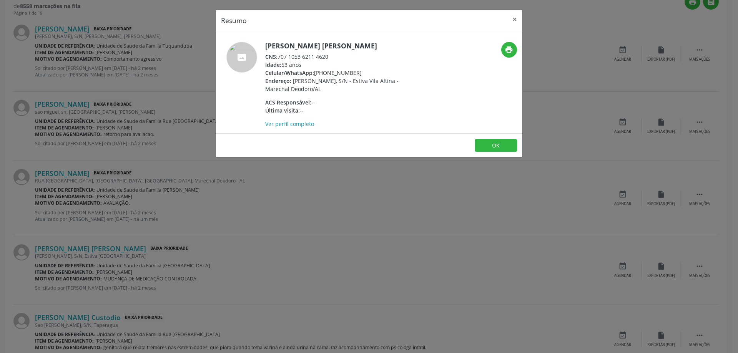
drag, startPoint x: 329, startPoint y: 57, endPoint x: 280, endPoint y: 58, distance: 49.6
click at [280, 58] on div "CNS: 707 1053 6211 4620" at bounding box center [339, 57] width 149 height 8
copy div "707 1053 6211 4620"
click at [513, 20] on button "×" at bounding box center [514, 19] width 15 height 19
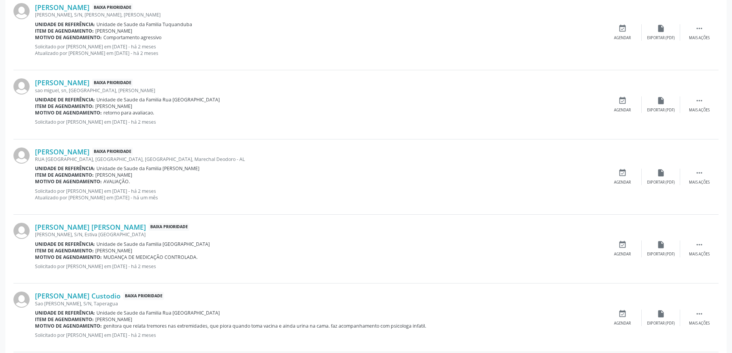
scroll to position [346, 0]
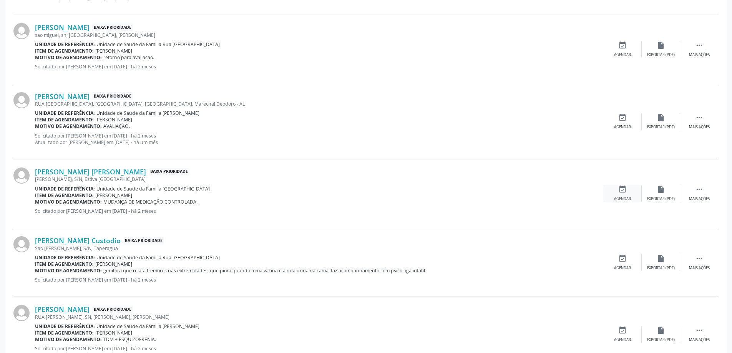
click at [624, 188] on icon "event_available" at bounding box center [622, 189] width 8 height 8
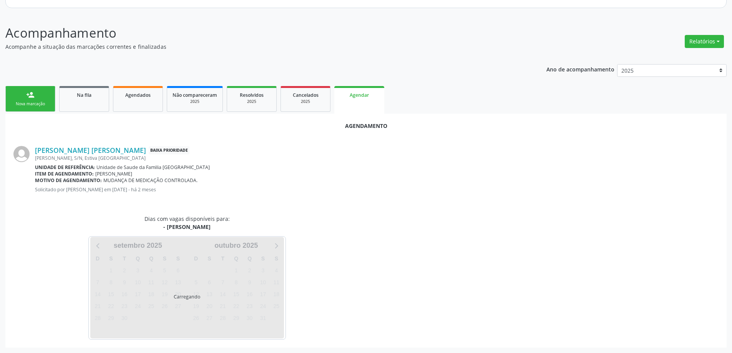
scroll to position [102, 0]
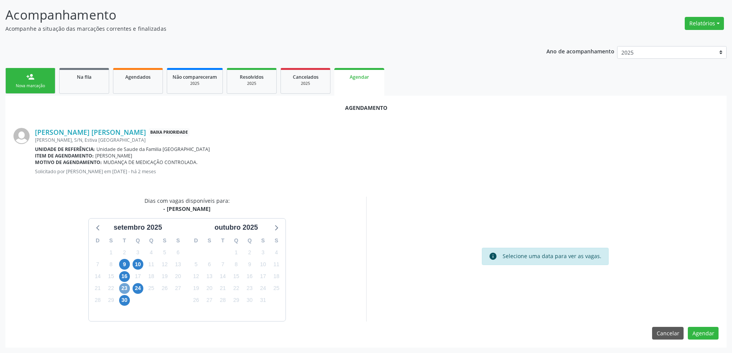
click at [127, 288] on span "23" at bounding box center [124, 288] width 11 height 11
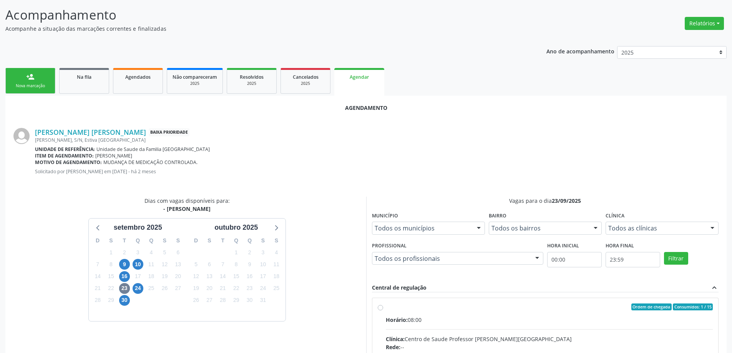
click at [380, 309] on input "Ordem de chegada Consumidos: 1 / 15 Horário: 08:00 Clínica: Centro de Saude Pro…" at bounding box center [380, 307] width 5 height 7
radio input "true"
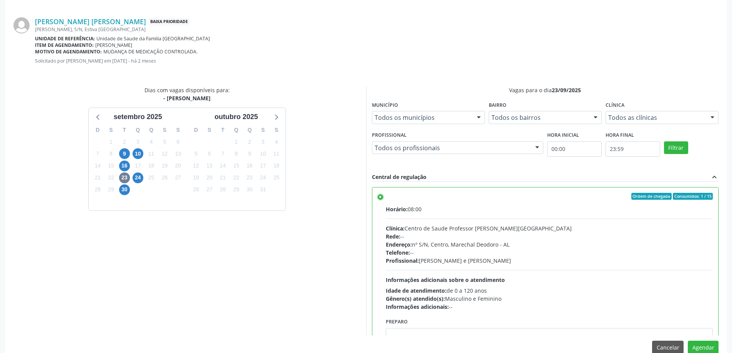
scroll to position [227, 0]
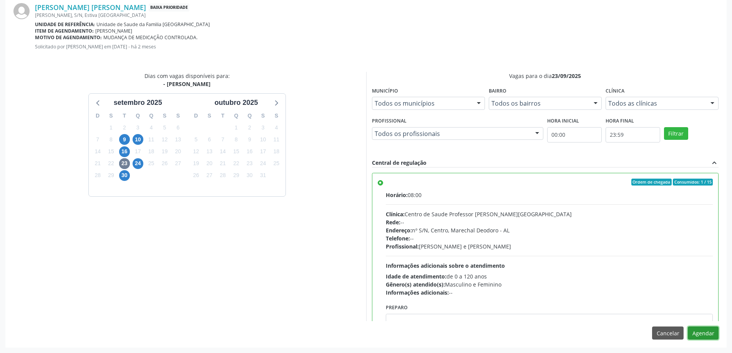
click at [709, 332] on button "Agendar" at bounding box center [703, 333] width 31 height 13
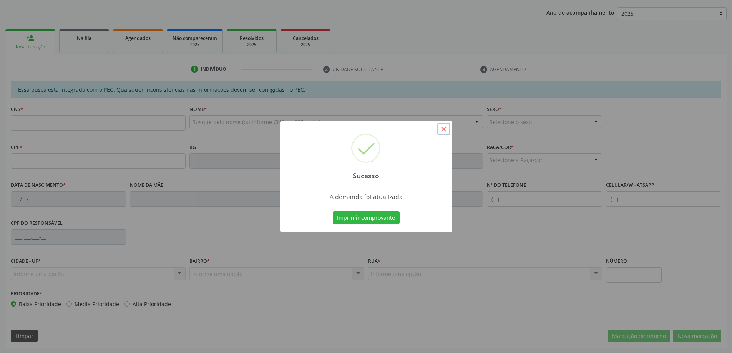
click at [447, 131] on button "×" at bounding box center [443, 129] width 13 height 13
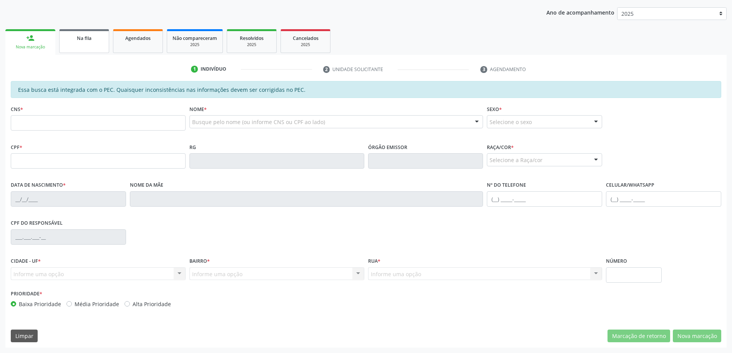
click at [85, 42] on link "Na fila" at bounding box center [84, 41] width 50 height 24
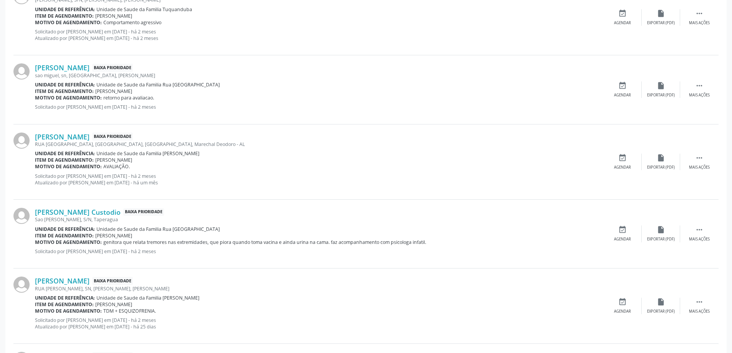
scroll to position [307, 0]
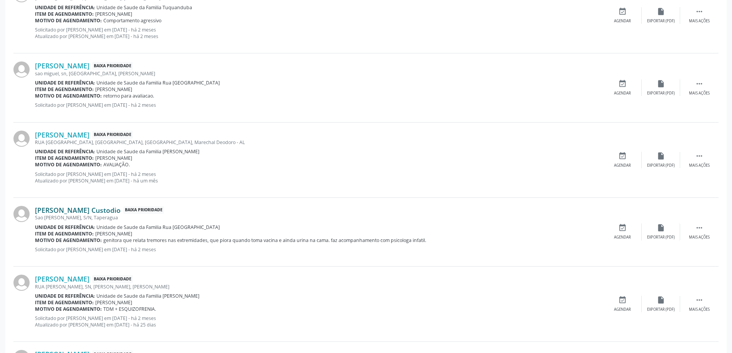
click at [78, 208] on link "[PERSON_NAME] Custodio" at bounding box center [78, 210] width 86 height 8
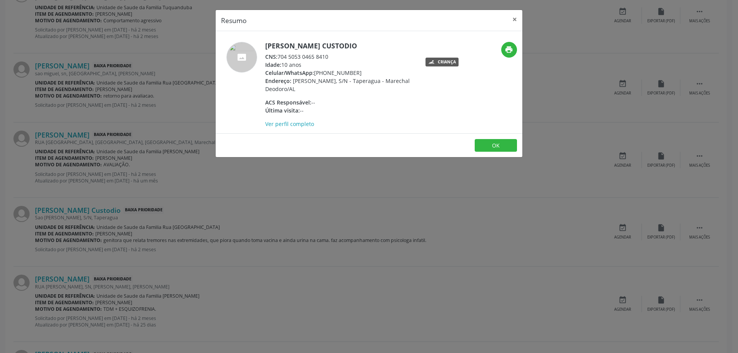
drag, startPoint x: 328, startPoint y: 56, endPoint x: 280, endPoint y: 55, distance: 48.8
click at [280, 55] on div "CNS: 704 5053 0465 8410" at bounding box center [339, 57] width 149 height 8
copy div "704 5053 0465 8410"
click at [513, 21] on button "×" at bounding box center [514, 19] width 15 height 19
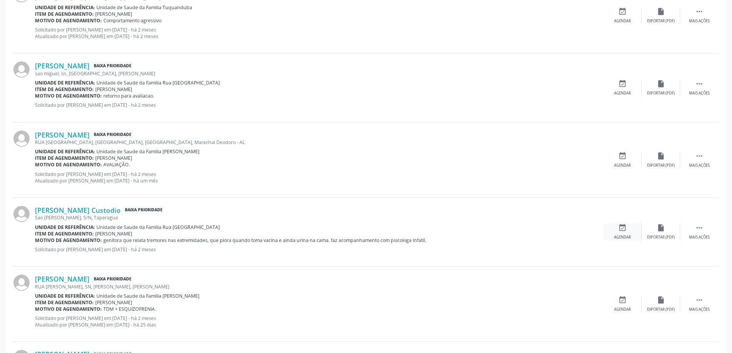
click at [622, 232] on icon "event_available" at bounding box center [622, 228] width 8 height 8
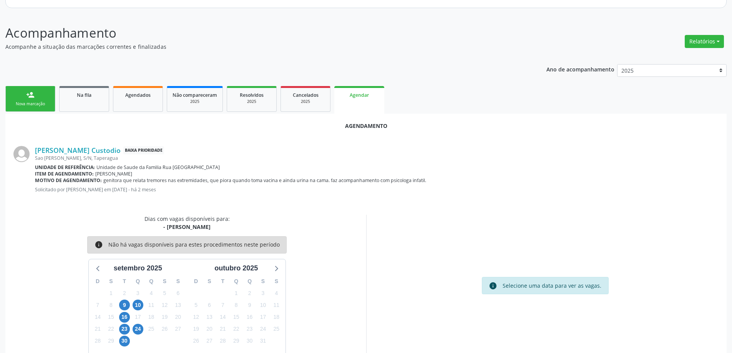
scroll to position [102, 0]
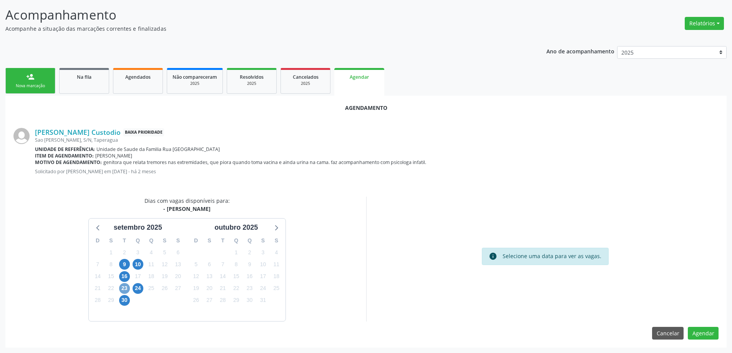
click at [120, 290] on span "23" at bounding box center [124, 288] width 11 height 11
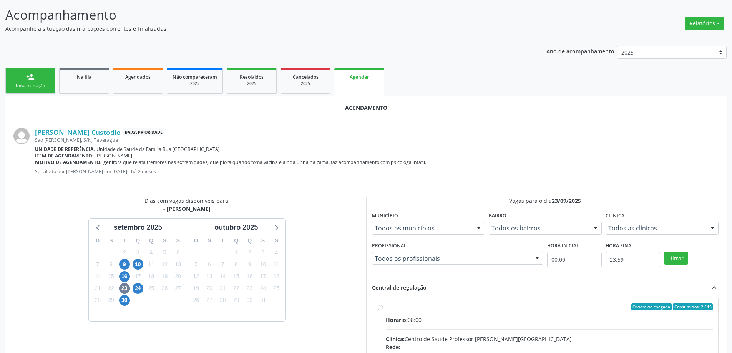
click at [380, 310] on input "Ordem de chegada Consumidos: 2 / 15 Horário: 08:00 Clínica: Centro de Saude Pro…" at bounding box center [380, 307] width 5 height 7
radio input "true"
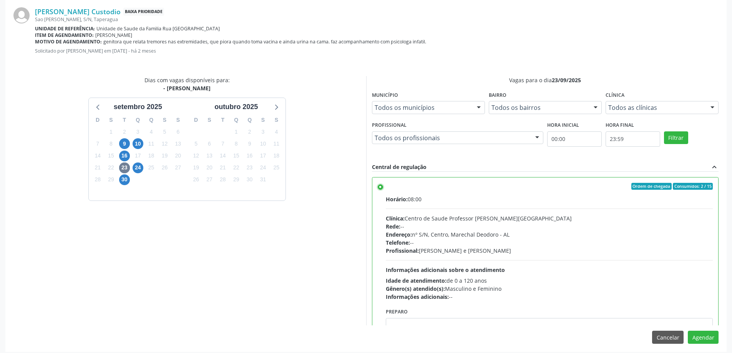
scroll to position [227, 0]
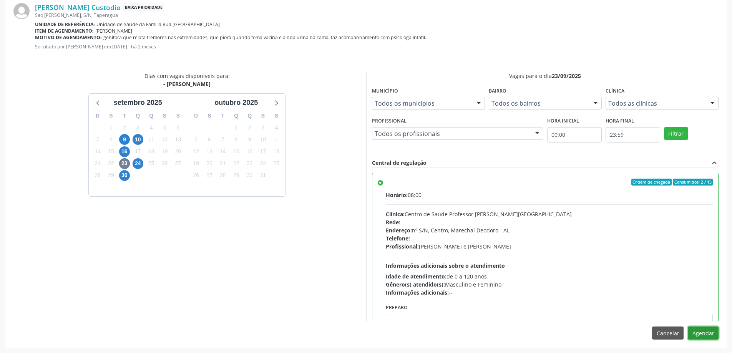
click at [707, 335] on button "Agendar" at bounding box center [703, 333] width 31 height 13
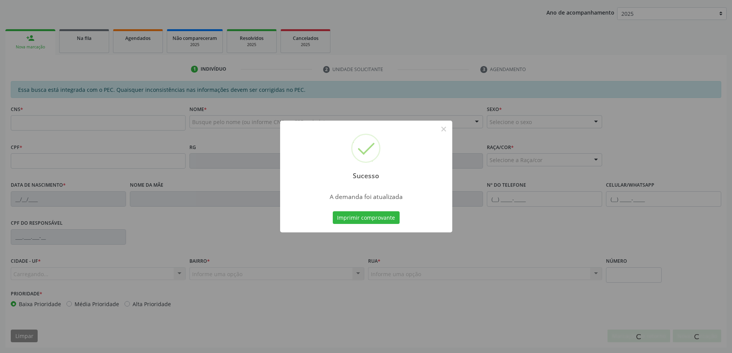
scroll to position [141, 0]
click at [443, 129] on button "×" at bounding box center [443, 129] width 13 height 13
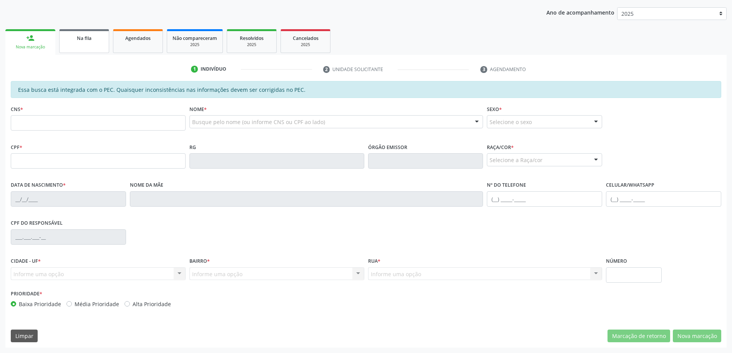
click at [87, 45] on link "Na fila" at bounding box center [84, 41] width 50 height 24
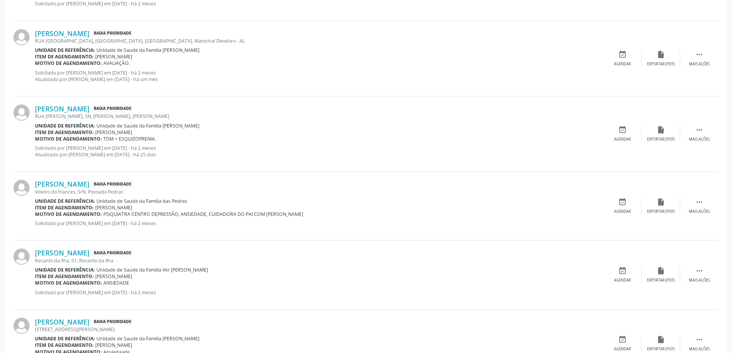
scroll to position [423, 0]
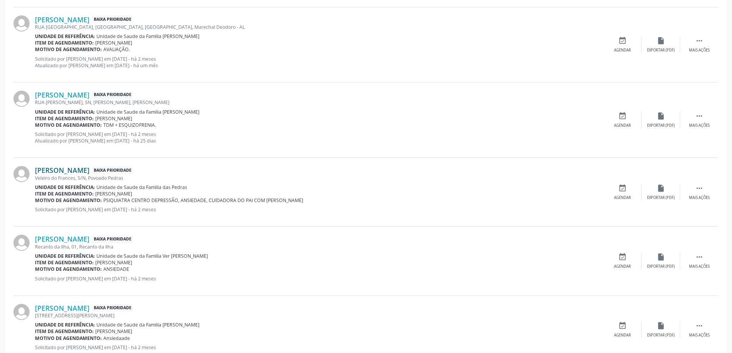
click at [77, 170] on link "[PERSON_NAME]" at bounding box center [62, 170] width 55 height 8
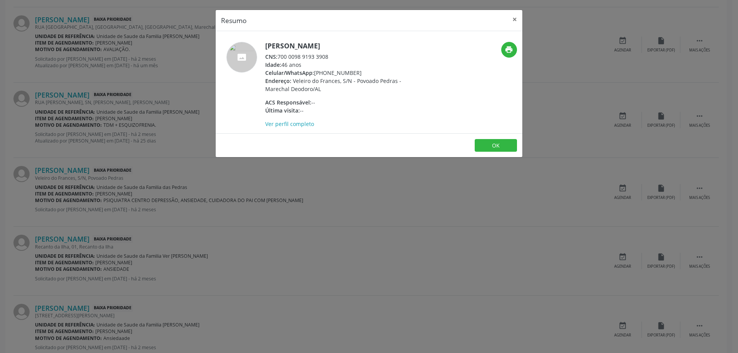
drag, startPoint x: 330, startPoint y: 55, endPoint x: 280, endPoint y: 57, distance: 49.6
click at [280, 57] on div "CNS: 700 0098 9193 3908" at bounding box center [339, 57] width 149 height 8
click at [511, 20] on button "×" at bounding box center [514, 19] width 15 height 19
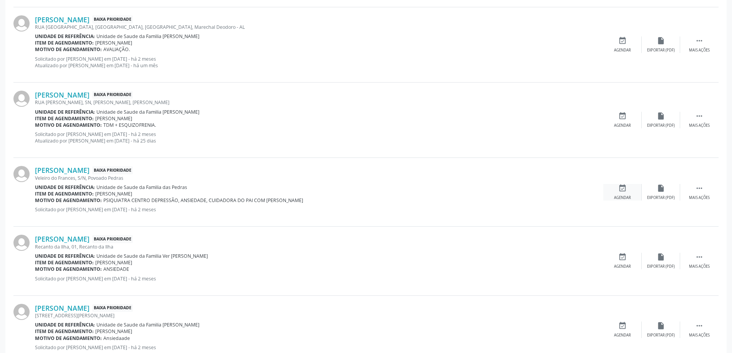
click at [625, 193] on div "event_available Agendar" at bounding box center [622, 192] width 38 height 17
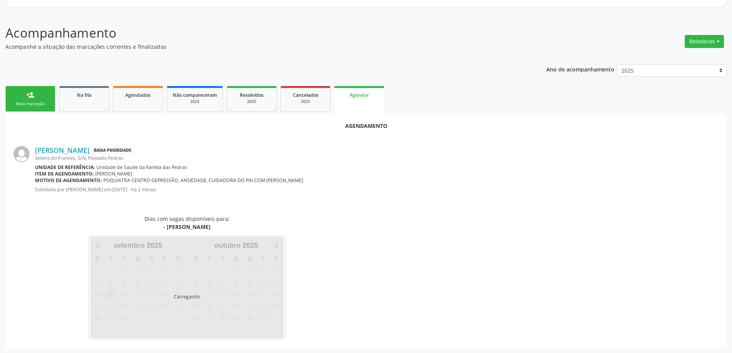
scroll to position [102, 0]
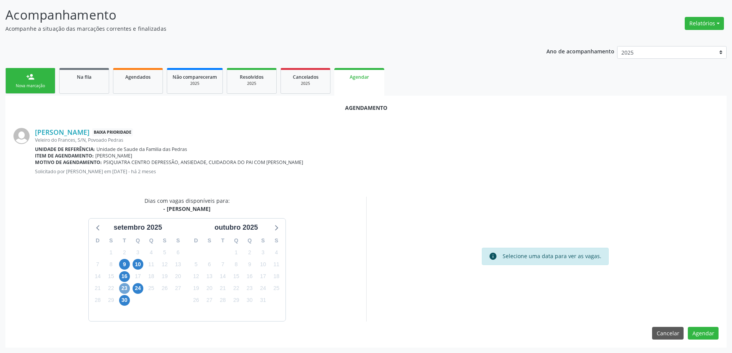
click at [126, 289] on span "23" at bounding box center [124, 288] width 11 height 11
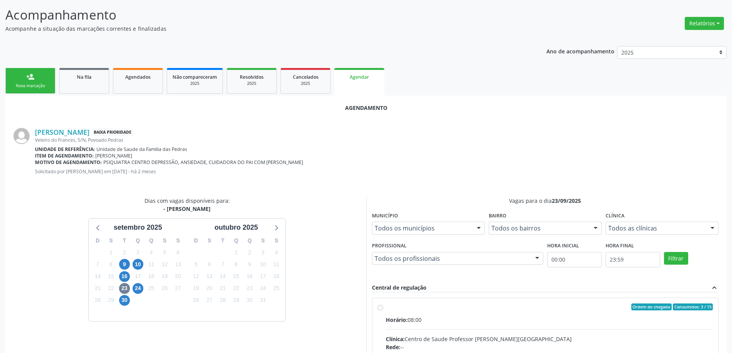
click at [382, 310] on input "Ordem de chegada Consumidos: 3 / 15 Horário: 08:00 Clínica: Centro de Saude Pro…" at bounding box center [380, 307] width 5 height 7
radio input "true"
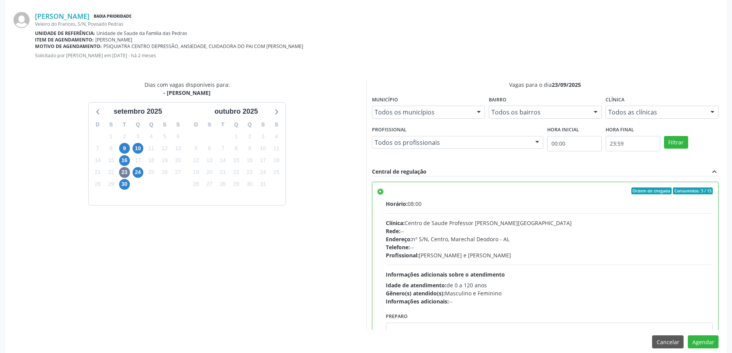
scroll to position [227, 0]
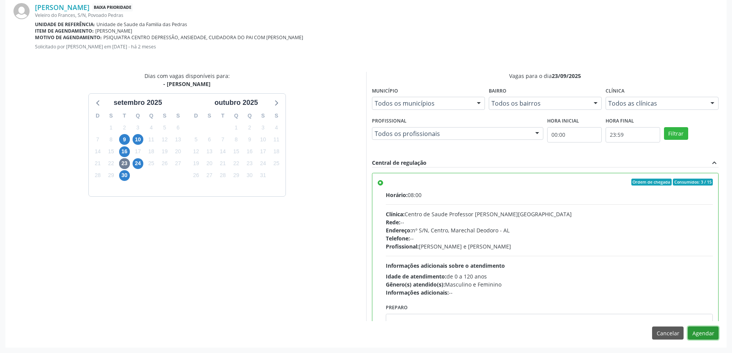
click at [713, 332] on button "Agendar" at bounding box center [703, 333] width 31 height 13
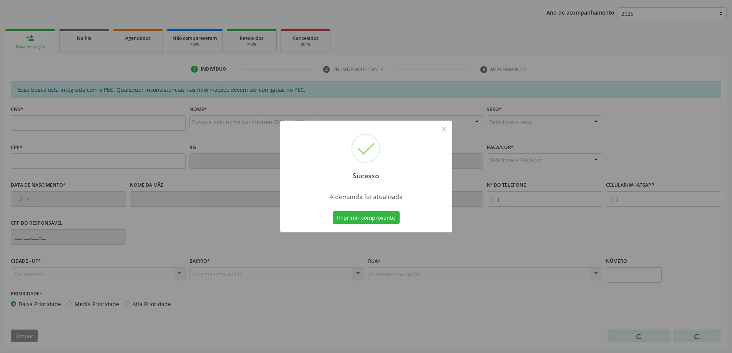
scroll to position [141, 0]
click at [444, 131] on button "×" at bounding box center [443, 129] width 13 height 13
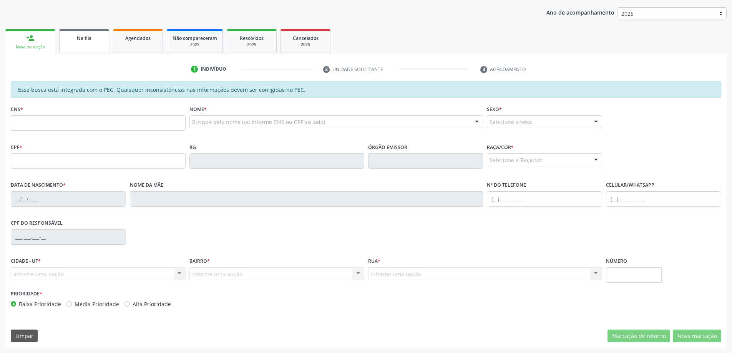
click at [71, 46] on link "Na fila" at bounding box center [84, 41] width 50 height 24
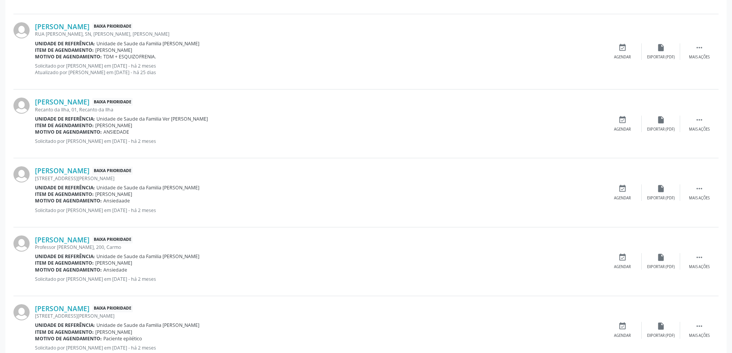
scroll to position [499, 0]
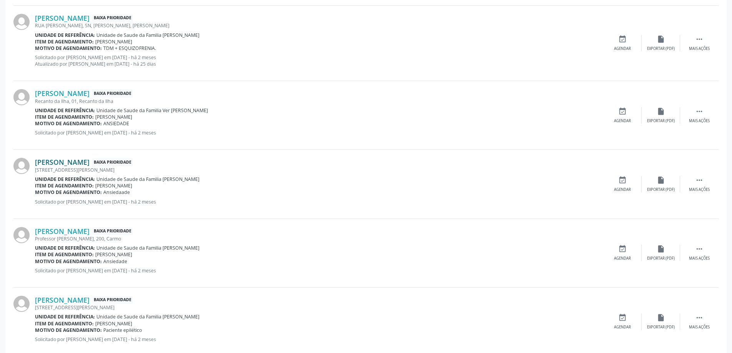
click at [77, 162] on link "[PERSON_NAME]" at bounding box center [62, 162] width 55 height 8
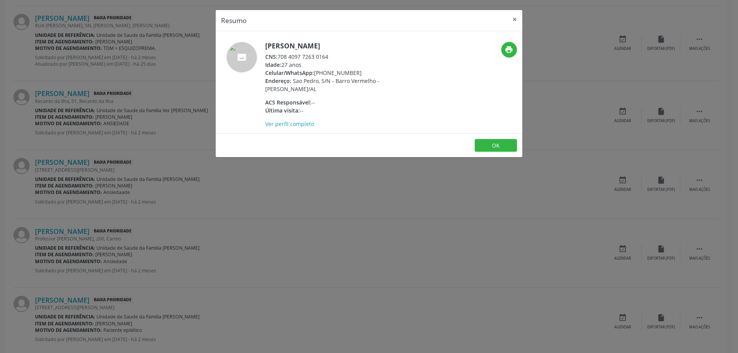
drag, startPoint x: 330, startPoint y: 55, endPoint x: 279, endPoint y: 57, distance: 51.1
click at [279, 57] on div "CNS: 708 4097 7263 0164" at bounding box center [339, 57] width 149 height 8
click at [513, 20] on button "×" at bounding box center [514, 19] width 15 height 19
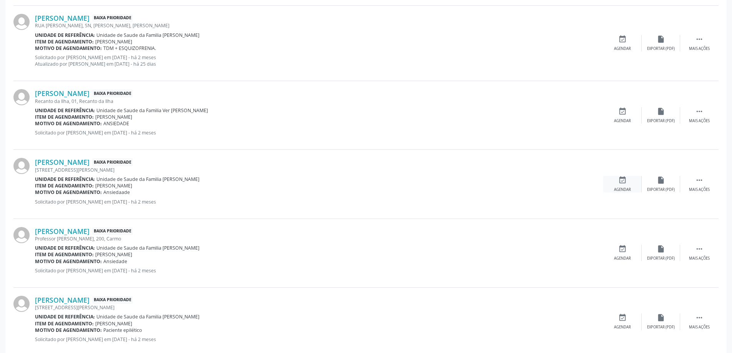
click at [627, 183] on div "event_available Agendar" at bounding box center [622, 184] width 38 height 17
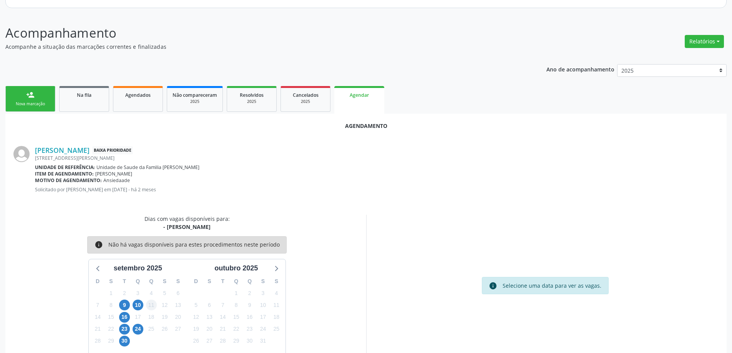
scroll to position [102, 0]
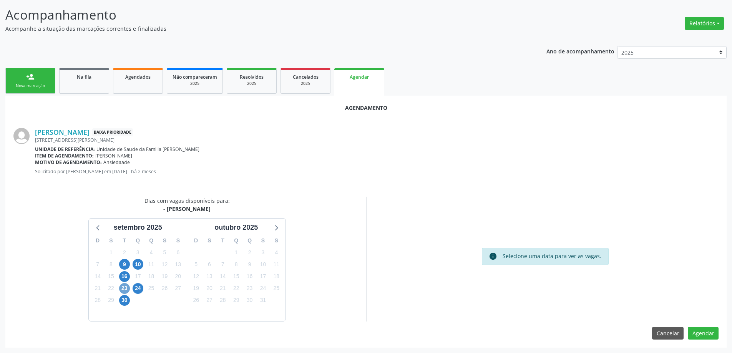
click at [124, 289] on span "23" at bounding box center [124, 288] width 11 height 11
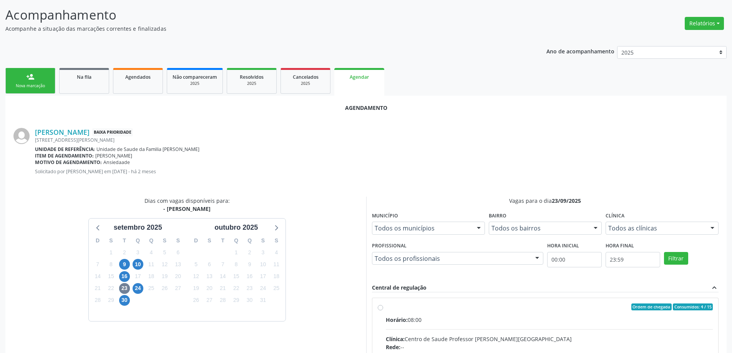
click at [380, 307] on input "Ordem de chegada Consumidos: 4 / 15 Horário: 08:00 Clínica: Centro de Saude Pro…" at bounding box center [380, 307] width 5 height 7
radio input "true"
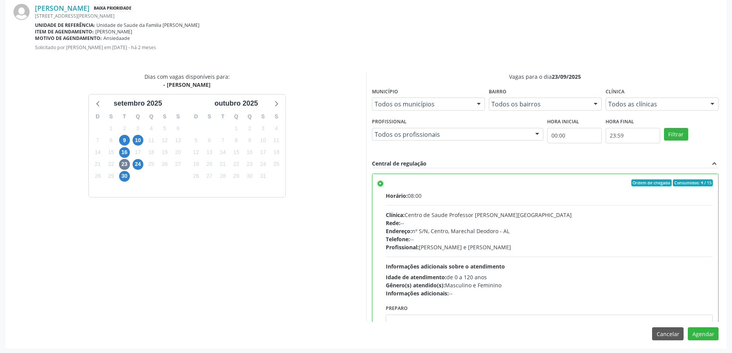
scroll to position [227, 0]
click at [702, 333] on button "Agendar" at bounding box center [703, 333] width 31 height 13
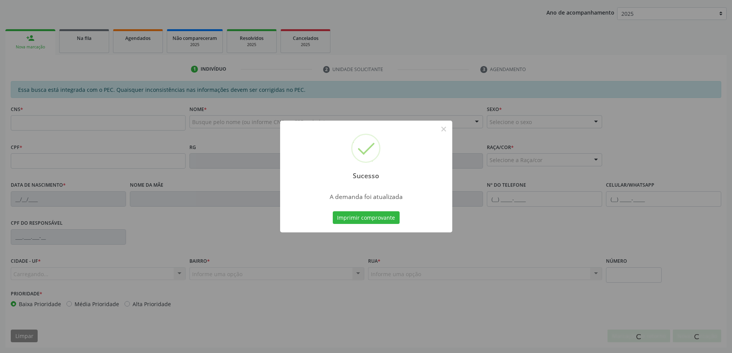
scroll to position [141, 0]
click at [440, 128] on button "×" at bounding box center [443, 129] width 13 height 13
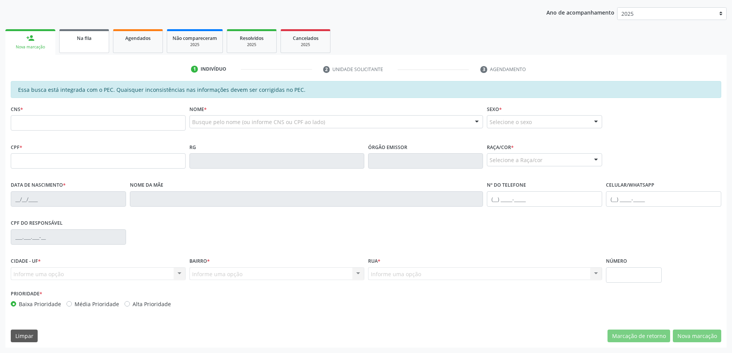
click at [76, 44] on link "Na fila" at bounding box center [84, 41] width 50 height 24
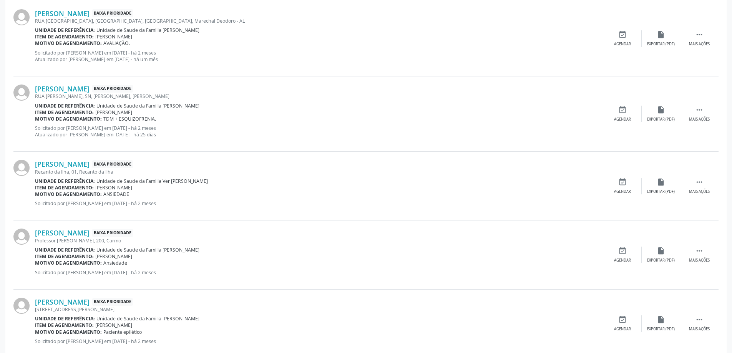
scroll to position [461, 0]
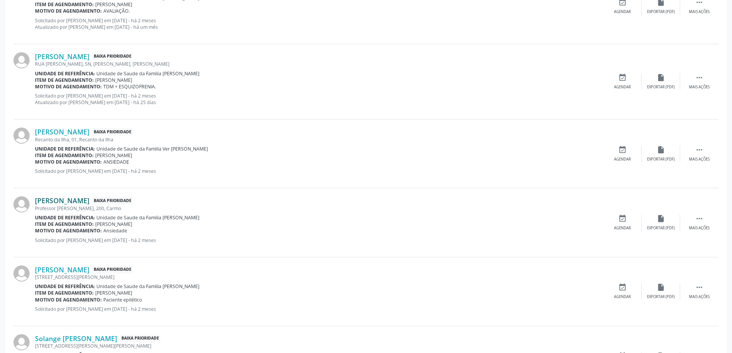
click at [77, 199] on link "[PERSON_NAME]" at bounding box center [62, 200] width 55 height 8
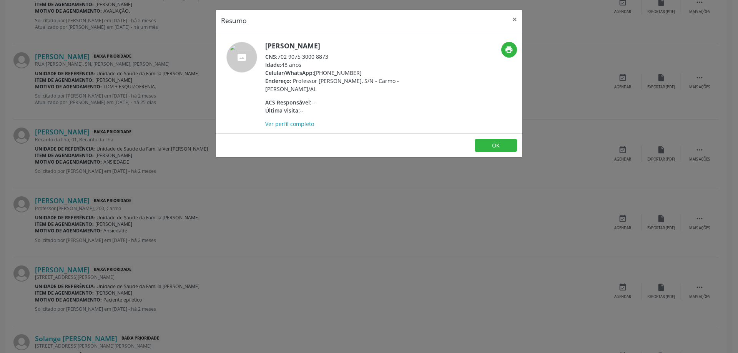
drag, startPoint x: 329, startPoint y: 56, endPoint x: 280, endPoint y: 57, distance: 48.8
click at [280, 57] on div "CNS: 702 9075 3000 8873" at bounding box center [339, 57] width 149 height 8
click at [515, 23] on button "×" at bounding box center [514, 19] width 15 height 19
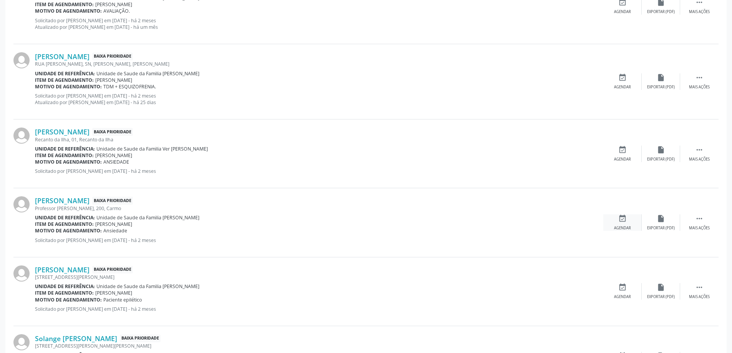
click at [616, 224] on div "event_available Agendar" at bounding box center [622, 222] width 38 height 17
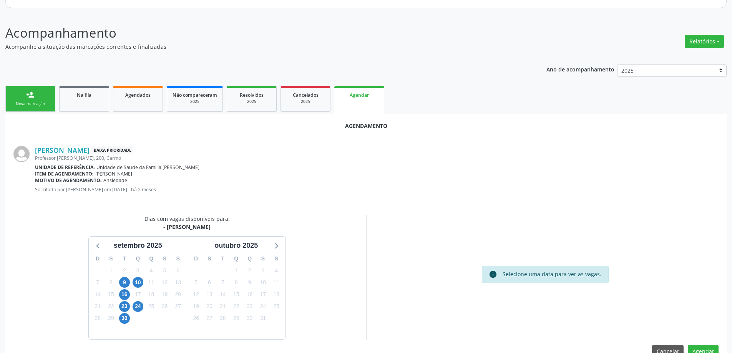
scroll to position [102, 0]
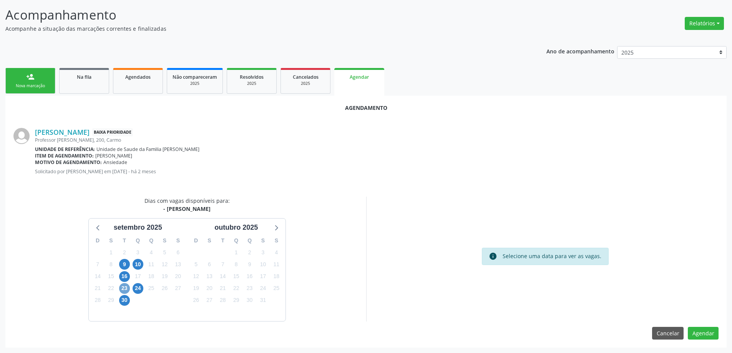
click at [124, 289] on span "23" at bounding box center [124, 288] width 11 height 11
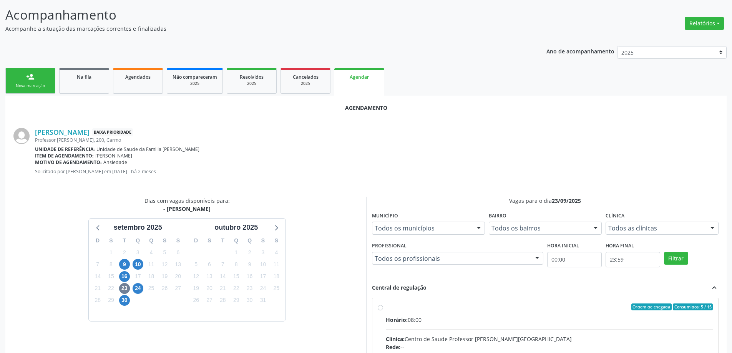
click at [379, 306] on input "Ordem de chegada Consumidos: 5 / 15 Horário: 08:00 Clínica: Centro de Saude Pro…" at bounding box center [380, 307] width 5 height 7
radio input "true"
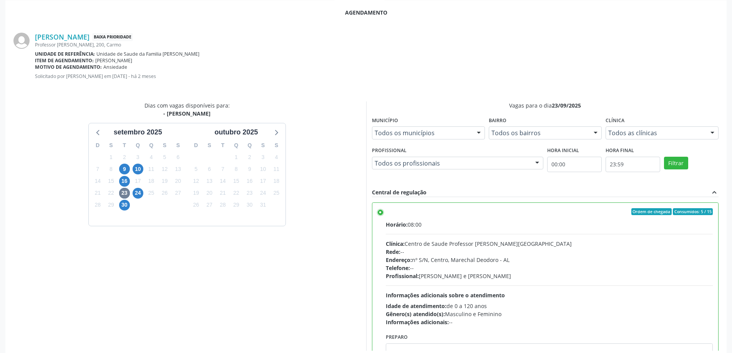
scroll to position [227, 0]
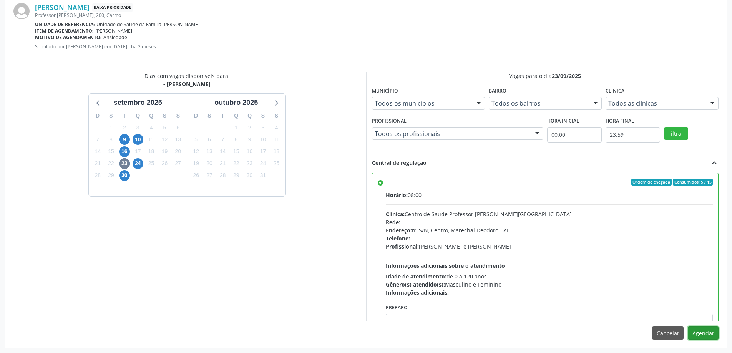
click at [715, 338] on button "Agendar" at bounding box center [703, 333] width 31 height 13
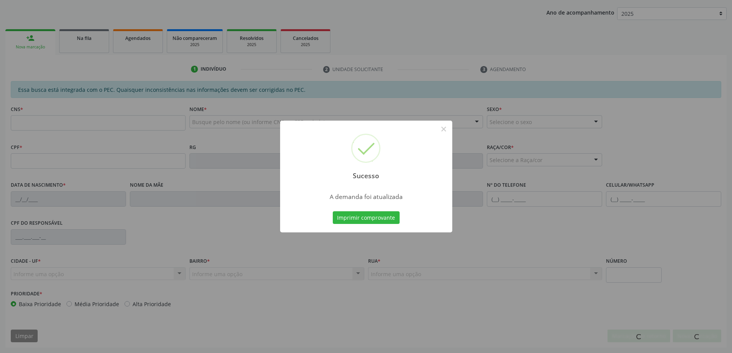
scroll to position [141, 0]
click at [449, 131] on button "×" at bounding box center [443, 129] width 13 height 13
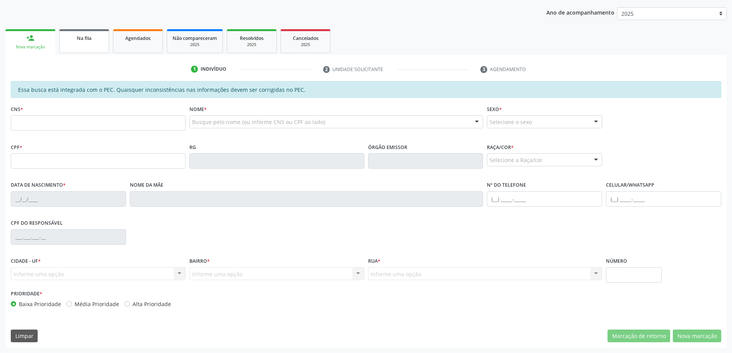
click at [80, 52] on link "Na fila" at bounding box center [84, 41] width 50 height 24
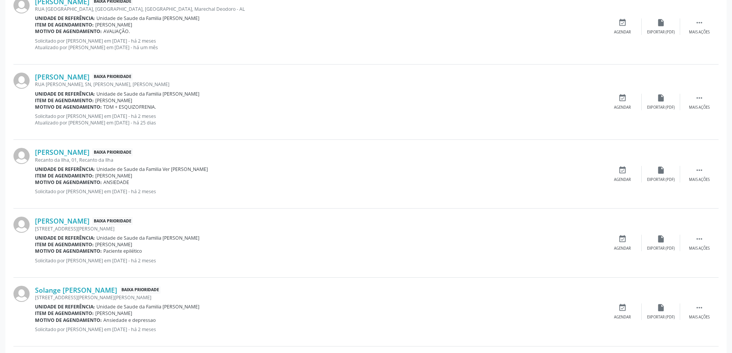
scroll to position [461, 0]
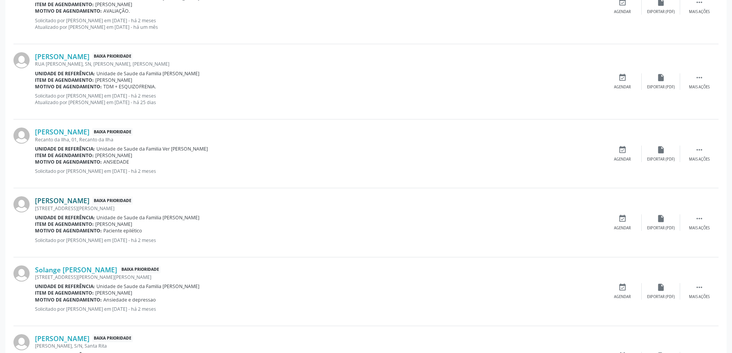
click at [82, 202] on link "[PERSON_NAME]" at bounding box center [62, 200] width 55 height 8
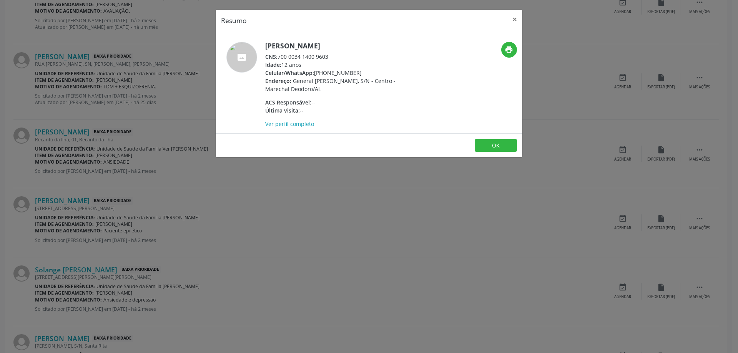
drag, startPoint x: 330, startPoint y: 56, endPoint x: 280, endPoint y: 58, distance: 49.6
click at [280, 58] on div "CNS: 700 0034 1400 9603" at bounding box center [339, 57] width 149 height 8
click at [509, 22] on button "×" at bounding box center [514, 19] width 15 height 19
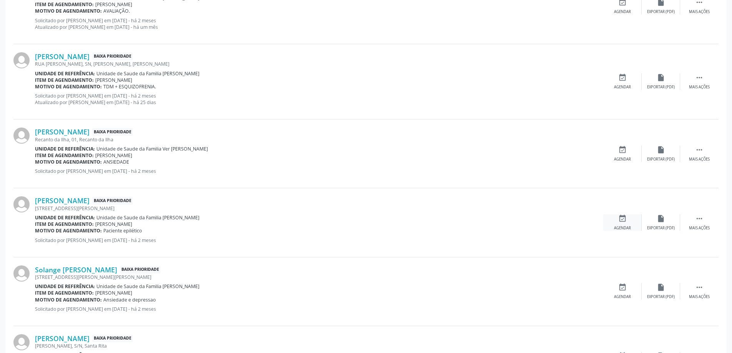
click at [619, 221] on icon "event_available" at bounding box center [622, 218] width 8 height 8
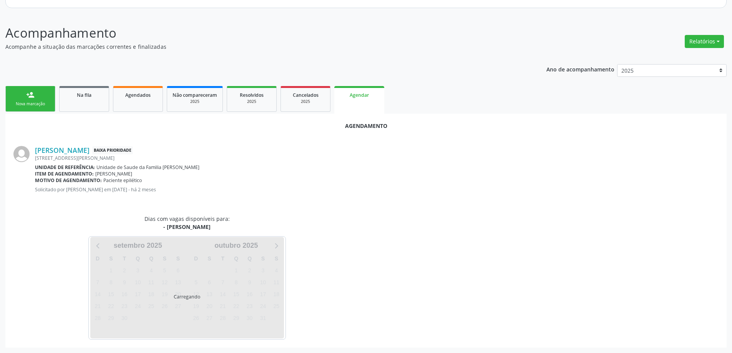
scroll to position [102, 0]
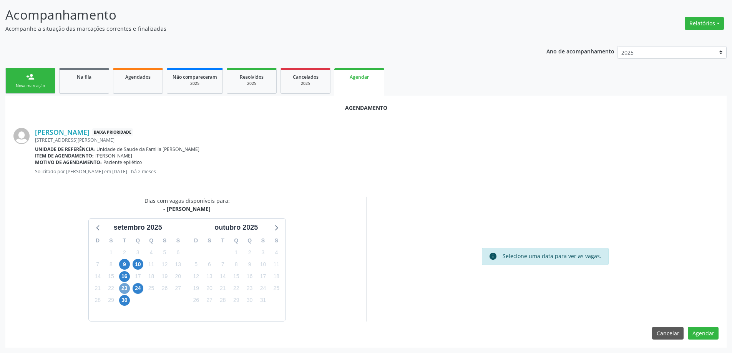
click at [125, 288] on span "23" at bounding box center [124, 288] width 11 height 11
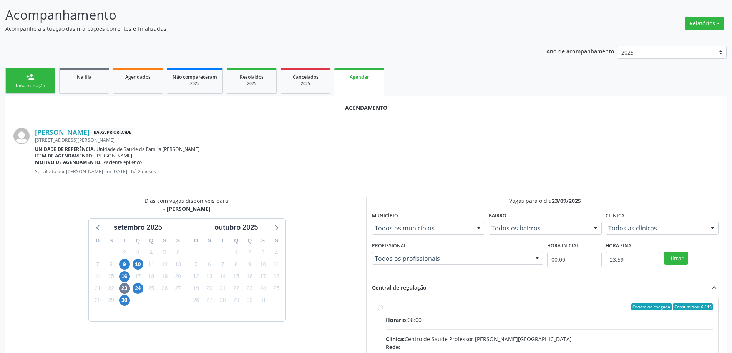
radio input "true"
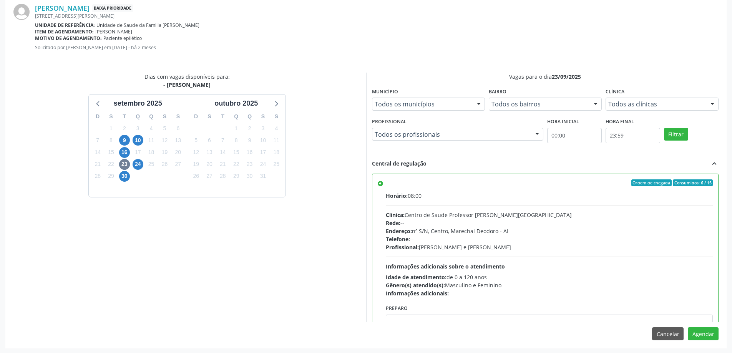
scroll to position [227, 0]
click at [702, 336] on button "Agendar" at bounding box center [703, 333] width 31 height 13
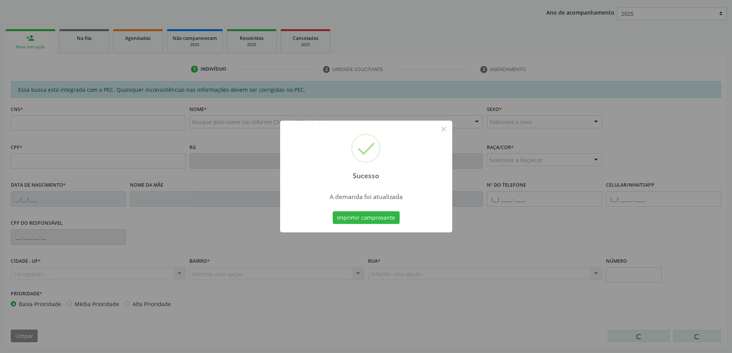
scroll to position [141, 0]
click at [446, 129] on button "×" at bounding box center [443, 129] width 13 height 13
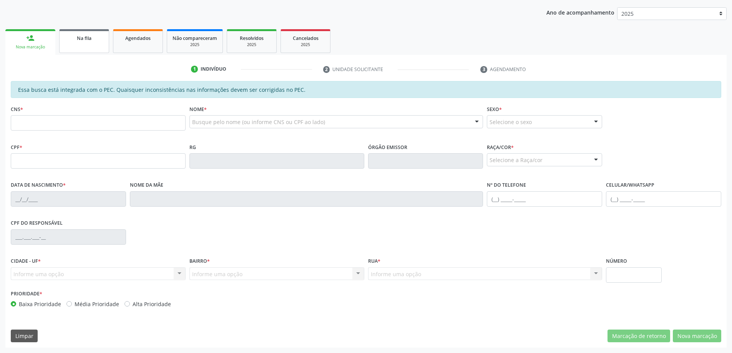
click at [75, 43] on link "Na fila" at bounding box center [84, 41] width 50 height 24
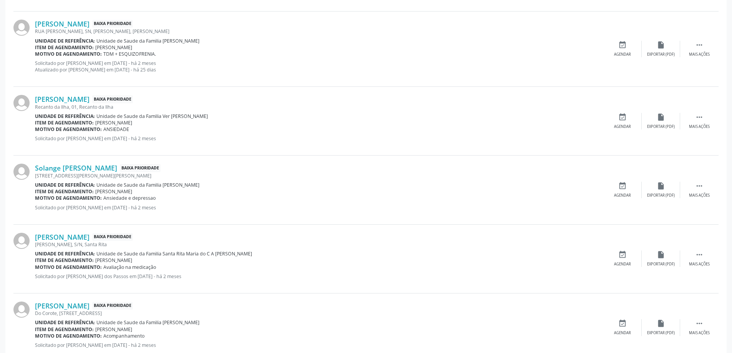
scroll to position [499, 0]
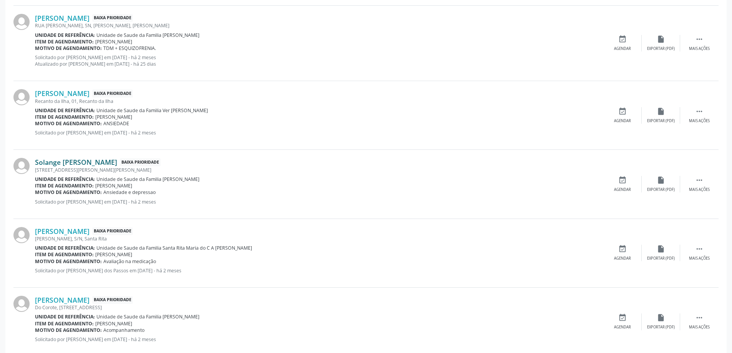
click at [71, 163] on link "Solange [PERSON_NAME]" at bounding box center [76, 162] width 82 height 8
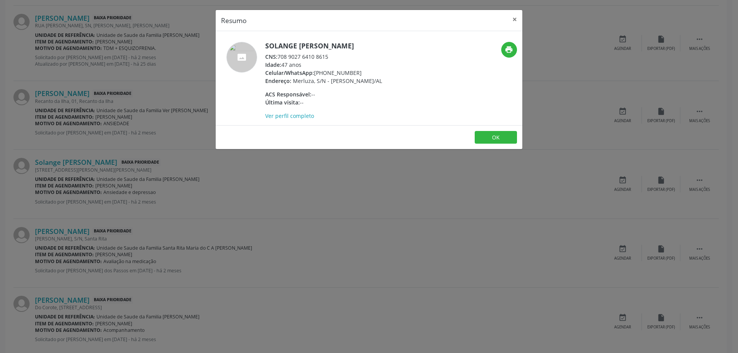
drag, startPoint x: 328, startPoint y: 56, endPoint x: 280, endPoint y: 58, distance: 48.1
click at [280, 58] on div "CNS: 708 9027 6410 8615" at bounding box center [323, 57] width 117 height 8
click at [516, 20] on button "×" at bounding box center [514, 19] width 15 height 19
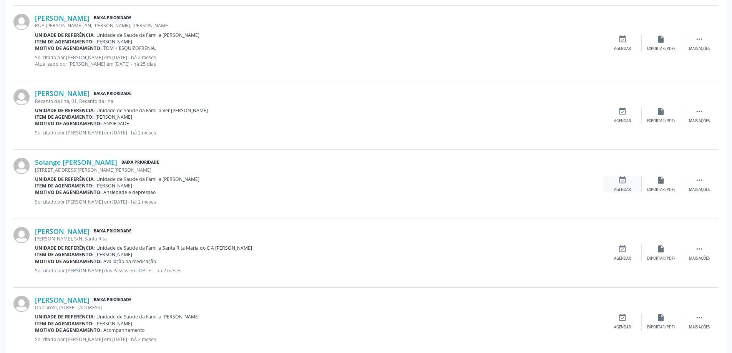
click at [622, 182] on icon "event_available" at bounding box center [622, 180] width 8 height 8
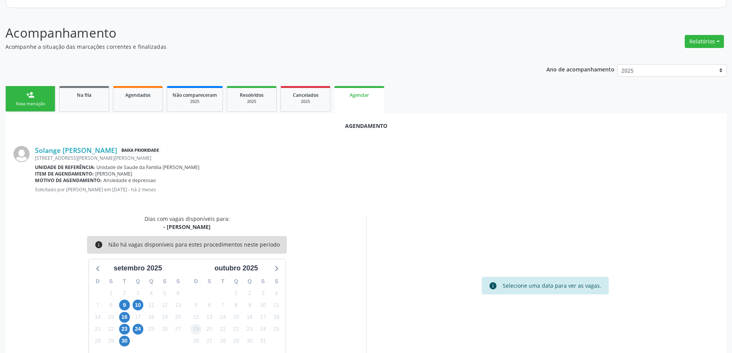
scroll to position [102, 0]
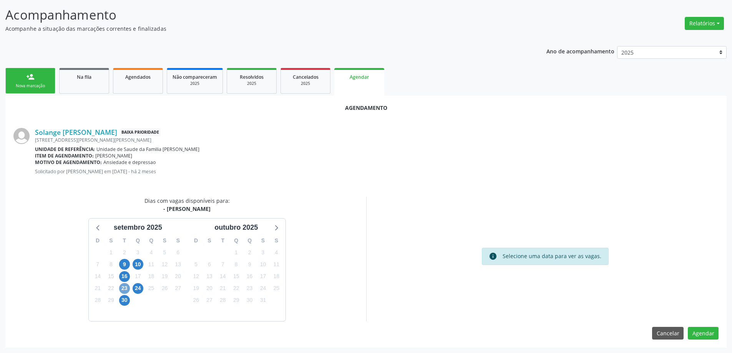
click at [128, 290] on span "23" at bounding box center [124, 288] width 11 height 11
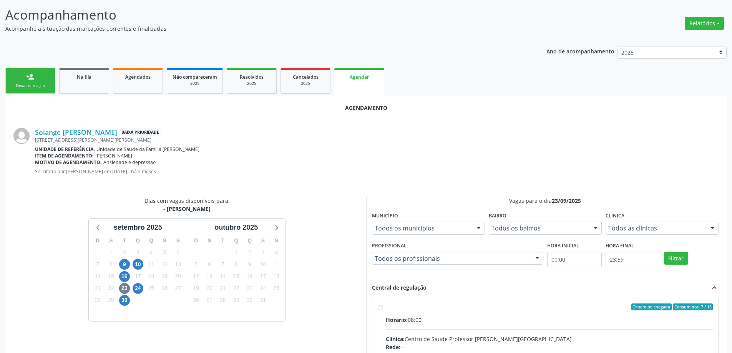
click at [380, 309] on input "Ordem de chegada Consumidos: 7 / 15 Horário: 08:00 Clínica: Centro de Saude Pro…" at bounding box center [380, 307] width 5 height 7
radio input "true"
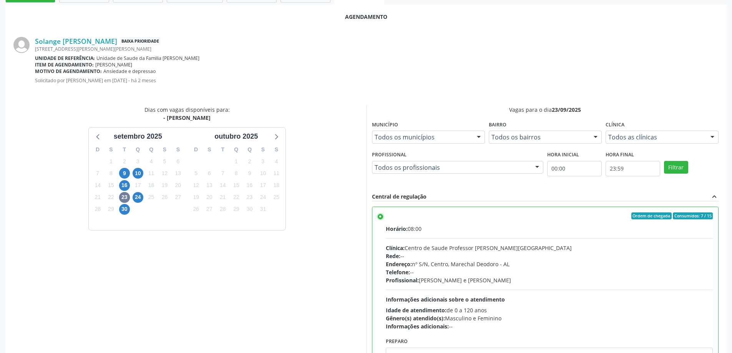
scroll to position [227, 0]
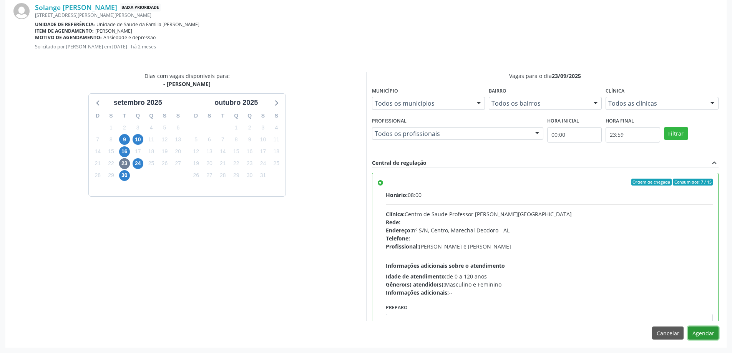
click at [695, 337] on button "Agendar" at bounding box center [703, 333] width 31 height 13
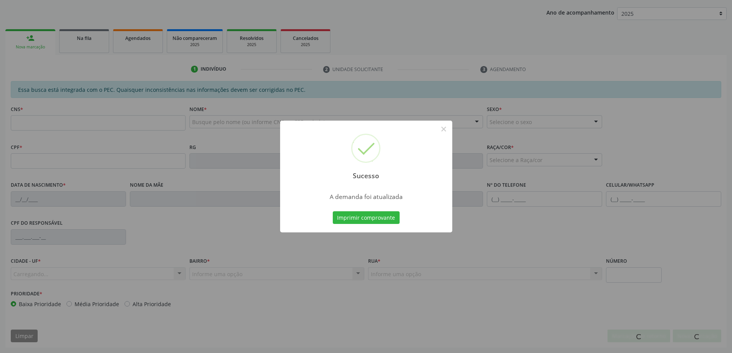
scroll to position [141, 0]
click at [444, 130] on button "×" at bounding box center [443, 129] width 13 height 13
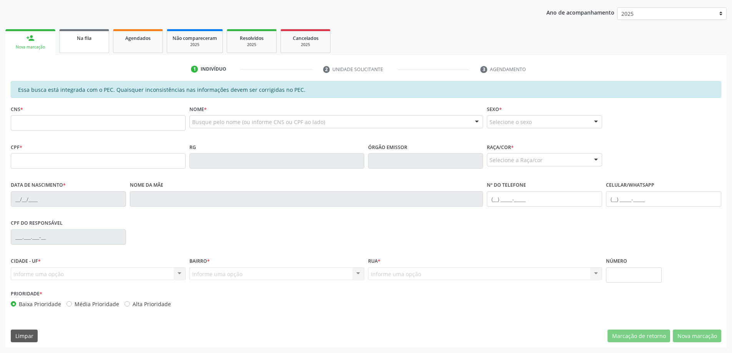
click at [88, 45] on link "Na fila" at bounding box center [84, 41] width 50 height 24
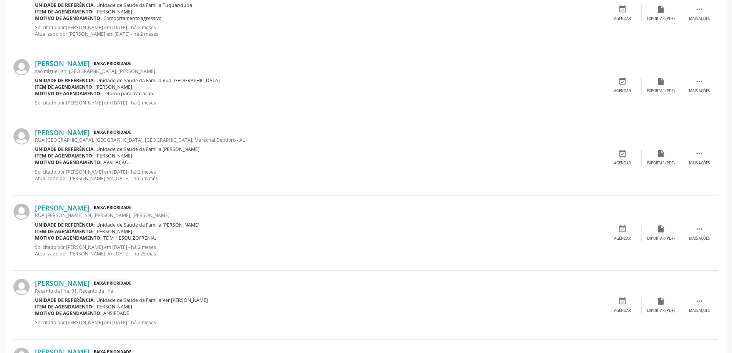
scroll to position [538, 0]
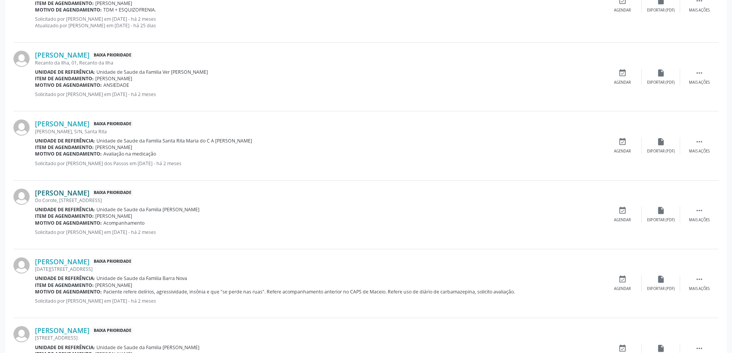
click at [78, 196] on link "[PERSON_NAME]" at bounding box center [62, 193] width 55 height 8
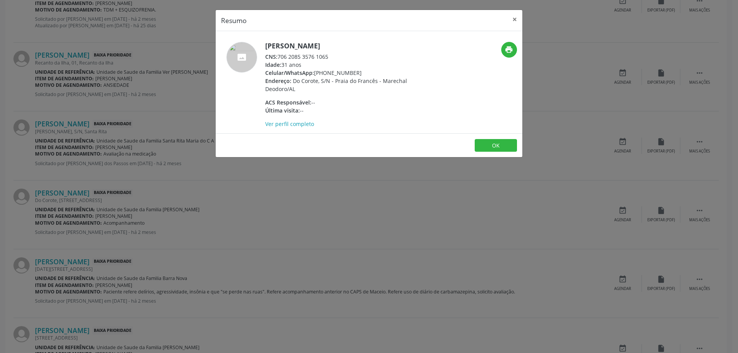
drag, startPoint x: 329, startPoint y: 58, endPoint x: 278, endPoint y: 60, distance: 51.1
click at [278, 60] on div "CNS: 706 2085 3576 1065" at bounding box center [339, 57] width 149 height 8
click at [514, 19] on button "×" at bounding box center [514, 19] width 15 height 19
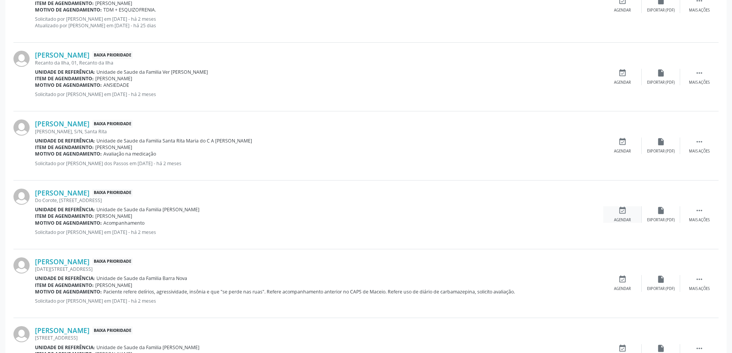
click at [620, 207] on icon "event_available" at bounding box center [622, 210] width 8 height 8
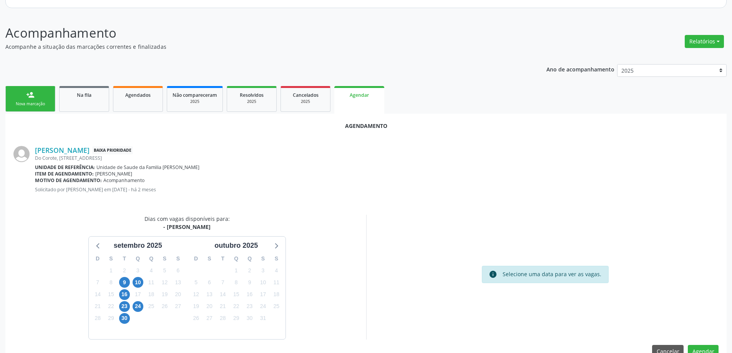
scroll to position [102, 0]
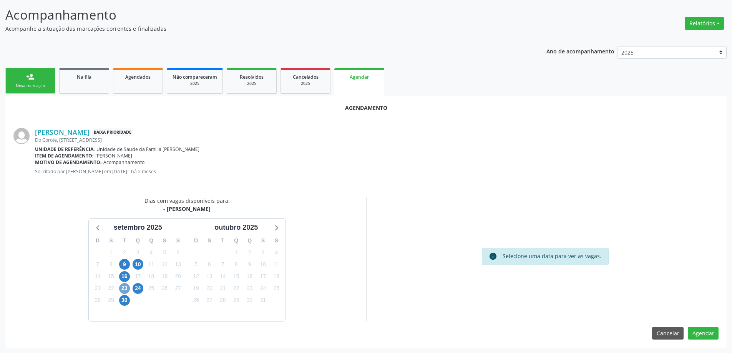
click at [124, 287] on span "23" at bounding box center [124, 288] width 11 height 11
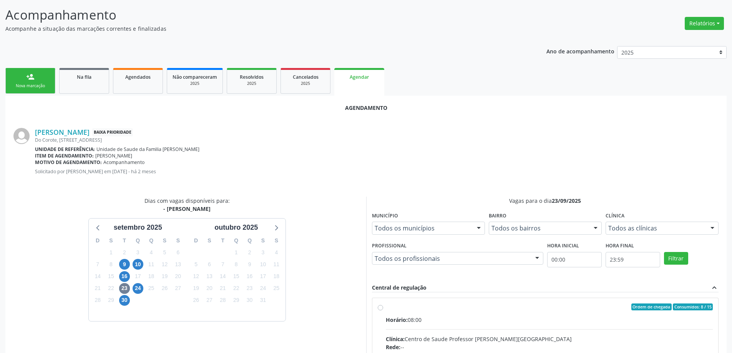
click at [378, 308] on input "Ordem de chegada Consumidos: 8 / 15 Horário: 08:00 Clínica: Centro de Saude Pro…" at bounding box center [380, 307] width 5 height 7
radio input "true"
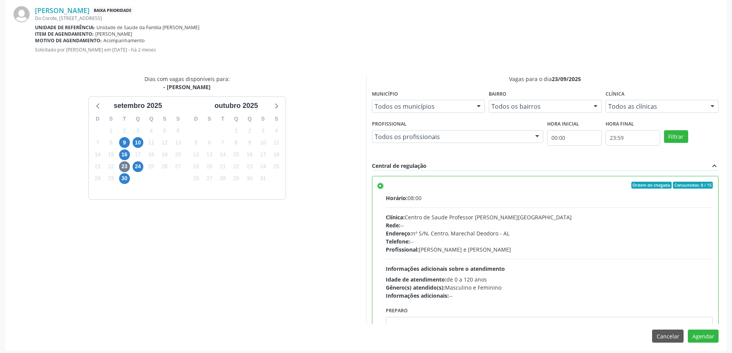
scroll to position [227, 0]
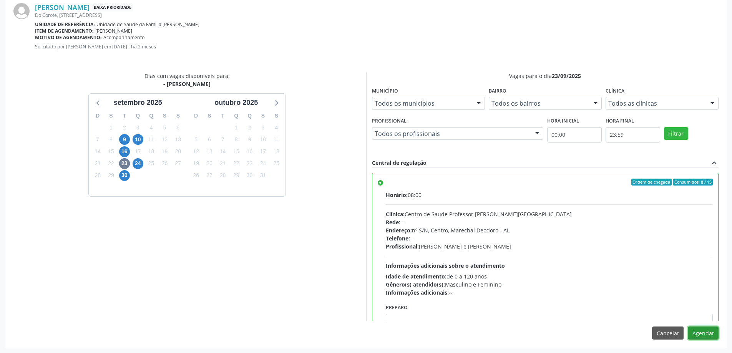
click at [701, 336] on button "Agendar" at bounding box center [703, 333] width 31 height 13
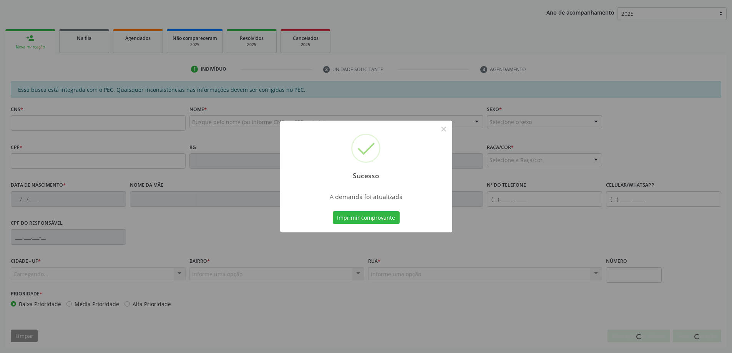
scroll to position [141, 0]
click at [441, 127] on button "×" at bounding box center [443, 129] width 13 height 13
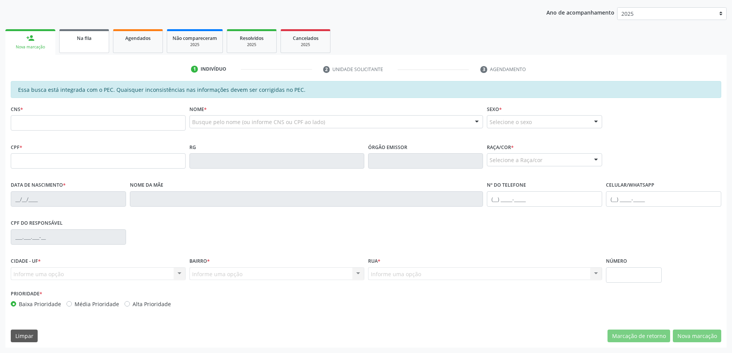
click at [91, 49] on link "Na fila" at bounding box center [84, 41] width 50 height 24
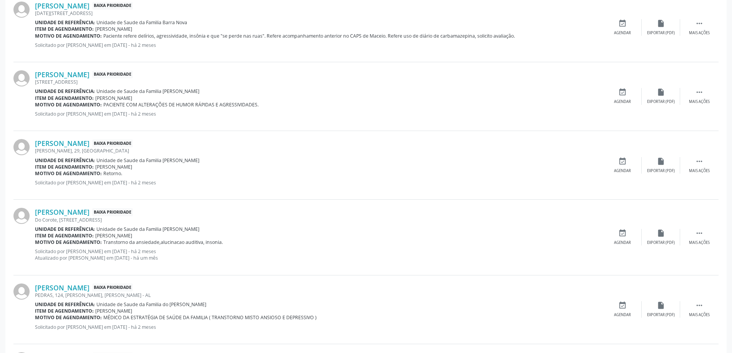
scroll to position [730, 0]
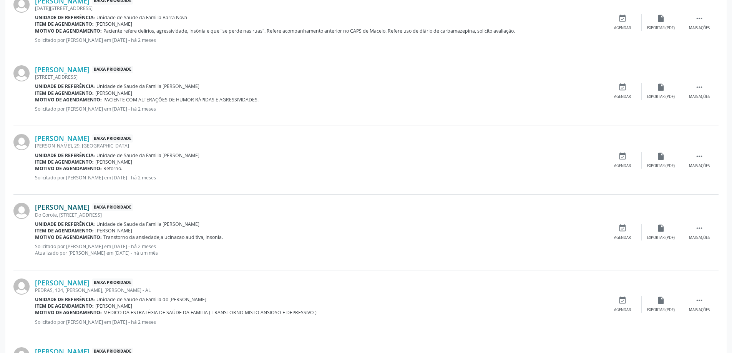
click at [63, 210] on link "[PERSON_NAME]" at bounding box center [62, 207] width 55 height 8
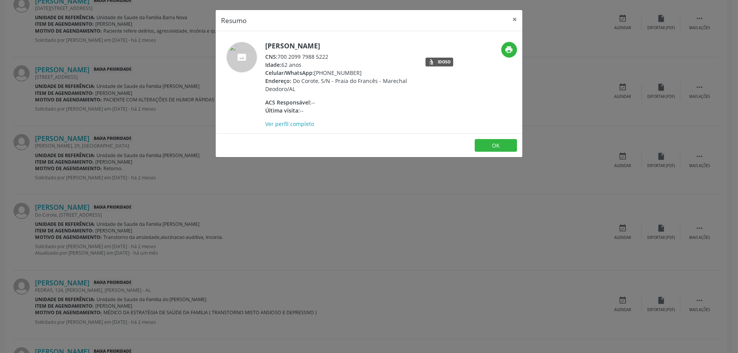
drag, startPoint x: 331, startPoint y: 56, endPoint x: 280, endPoint y: 57, distance: 51.1
click at [280, 57] on div "CNS: 700 2099 7988 5222" at bounding box center [339, 57] width 149 height 8
click at [301, 57] on div "CNS: 700 2099 7988 5222" at bounding box center [339, 57] width 149 height 8
drag, startPoint x: 278, startPoint y: 57, endPoint x: 328, endPoint y: 58, distance: 49.9
click at [328, 58] on div "CNS: 700 2099 7988 5222" at bounding box center [339, 57] width 149 height 8
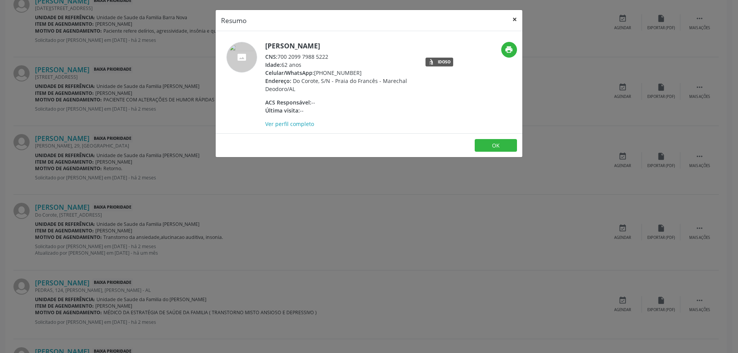
click at [513, 20] on button "×" at bounding box center [514, 19] width 15 height 19
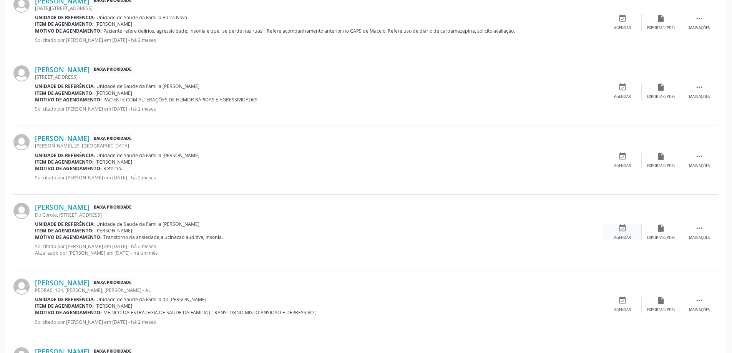
click at [615, 228] on div "event_available Agendar" at bounding box center [622, 232] width 38 height 17
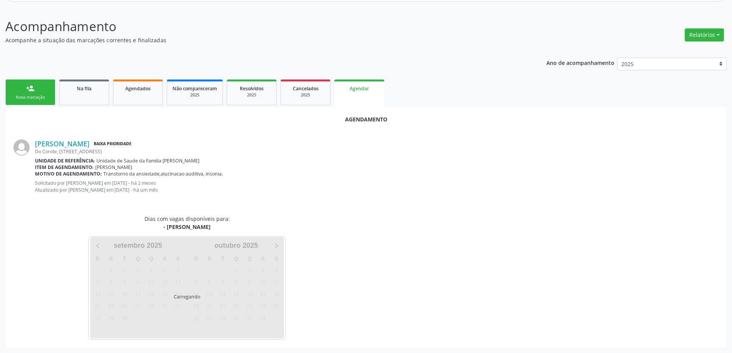
scroll to position [109, 0]
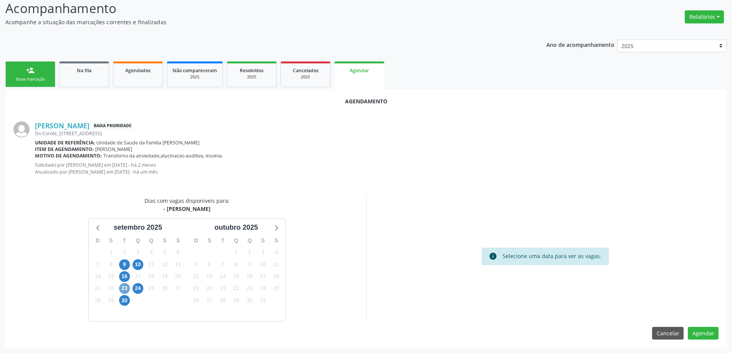
click at [125, 291] on span "23" at bounding box center [124, 288] width 11 height 11
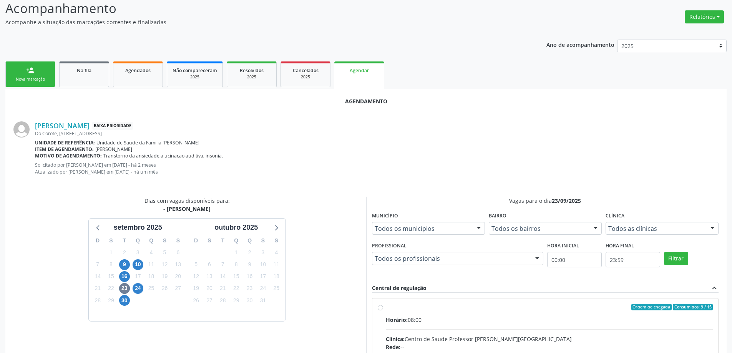
click at [381, 309] on input "Ordem de chegada Consumidos: 9 / 15 Horário: 08:00 Clínica: Centro de Saude Pro…" at bounding box center [380, 307] width 5 height 7
radio input "true"
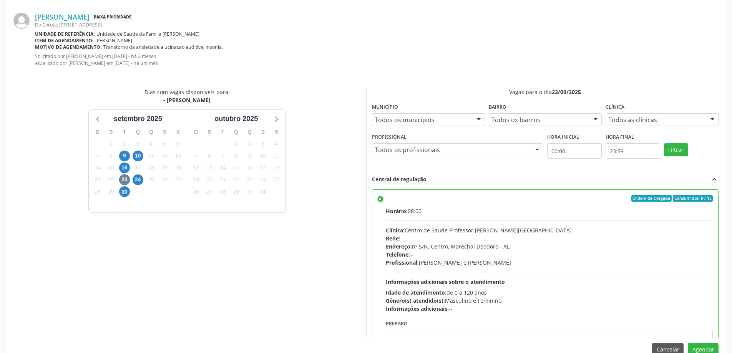
scroll to position [234, 0]
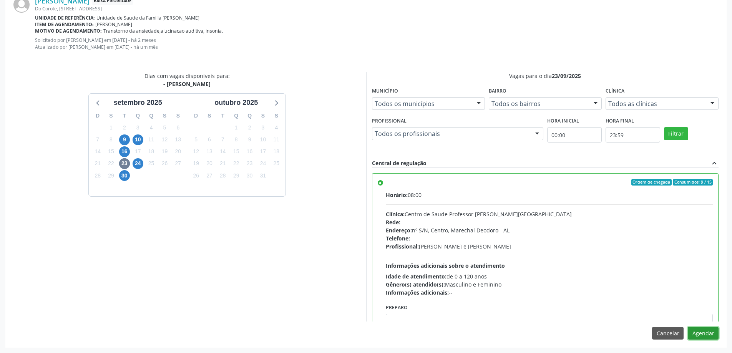
click at [699, 335] on button "Agendar" at bounding box center [703, 333] width 31 height 13
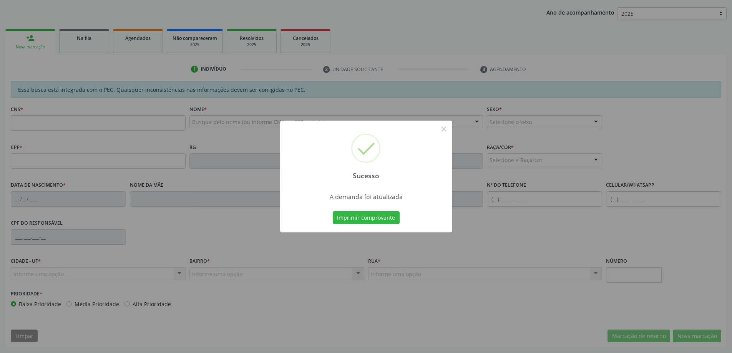
scroll to position [141, 0]
click at [446, 128] on button "×" at bounding box center [443, 129] width 13 height 13
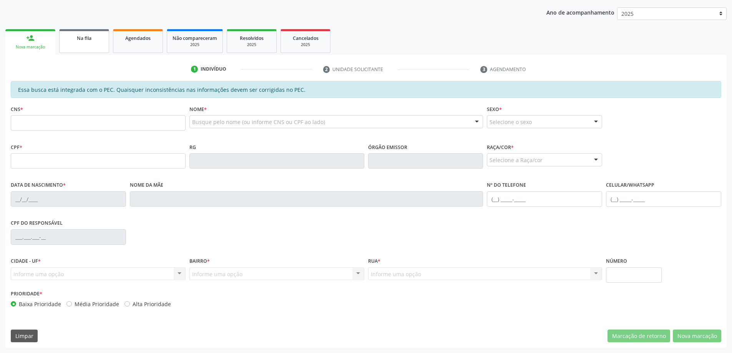
click at [68, 38] on div "Na fila" at bounding box center [84, 38] width 38 height 8
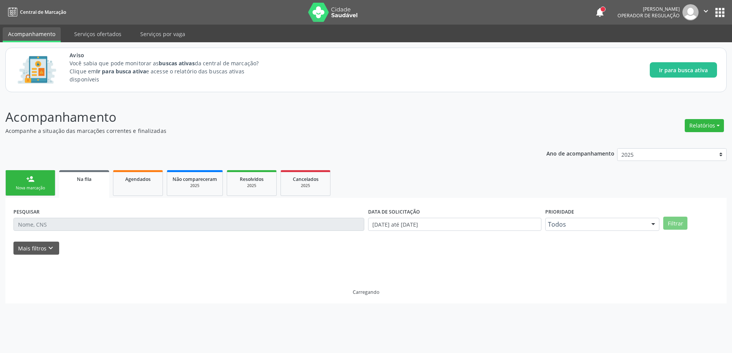
scroll to position [0, 0]
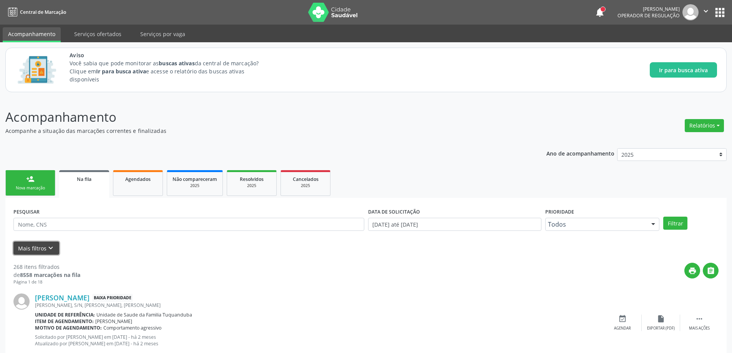
click at [42, 251] on button "Mais filtros keyboard_arrow_down" at bounding box center [36, 248] width 46 height 13
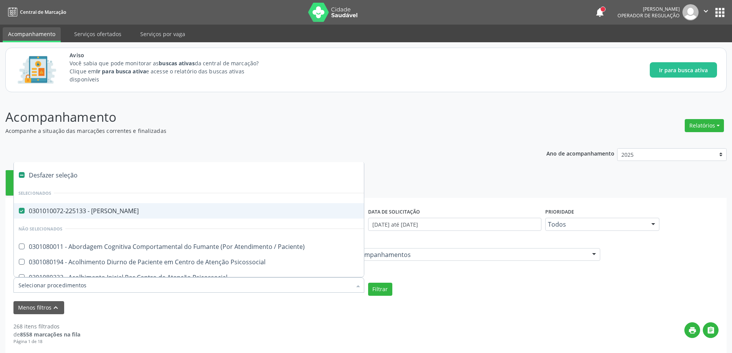
click at [20, 210] on Psiquiatra at bounding box center [22, 211] width 6 height 6
click at [19, 210] on Psiquiatra "checkbox" at bounding box center [16, 210] width 5 height 5
checkbox Psiquiatra "false"
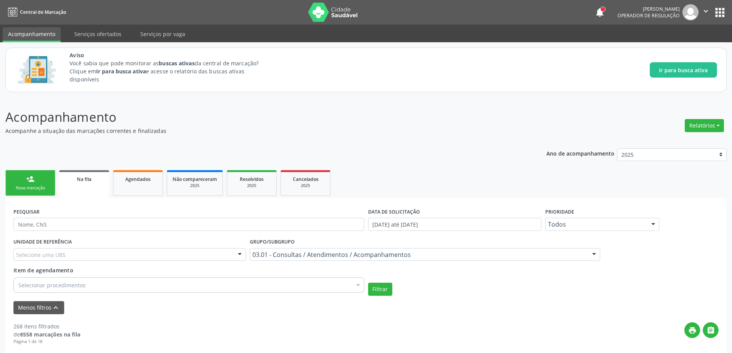
click at [356, 122] on p "Acompanhamento" at bounding box center [257, 117] width 505 height 19
paste input "708408741829960"
type input "708408741829960"
click at [393, 289] on div "Filtrar" at bounding box center [543, 289] width 355 height 13
click at [380, 289] on button "Filtrar" at bounding box center [380, 289] width 24 height 13
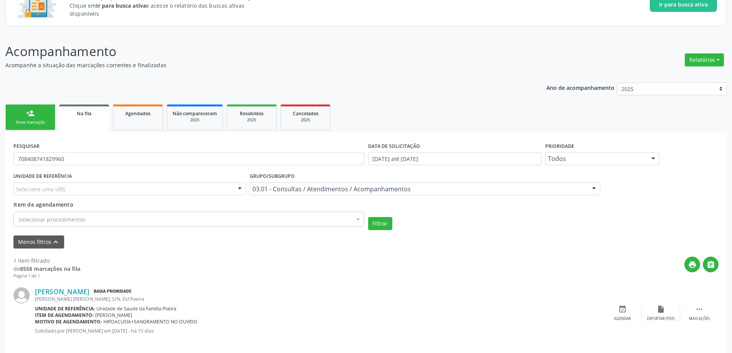
scroll to position [74, 0]
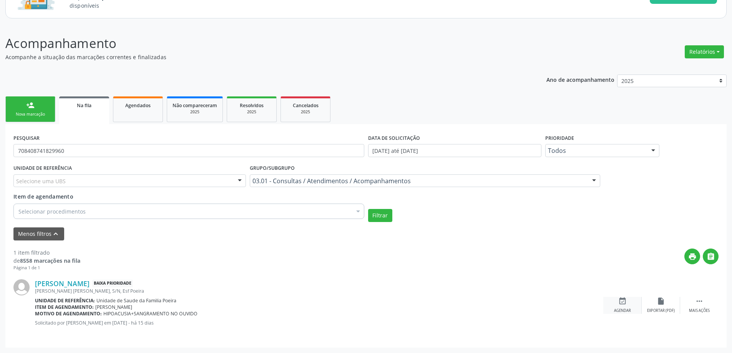
click at [624, 302] on icon "event_available" at bounding box center [622, 301] width 8 height 8
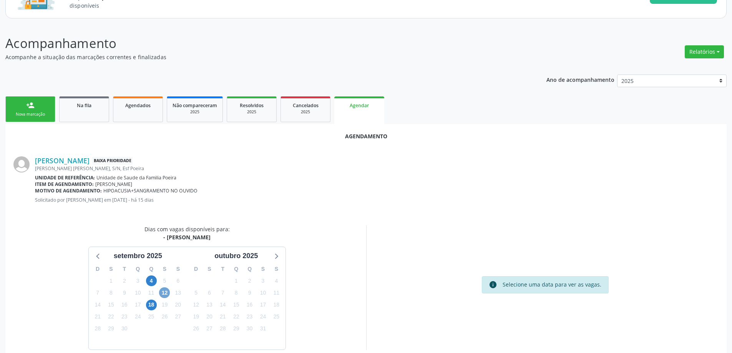
click at [166, 292] on span "12" at bounding box center [164, 292] width 11 height 11
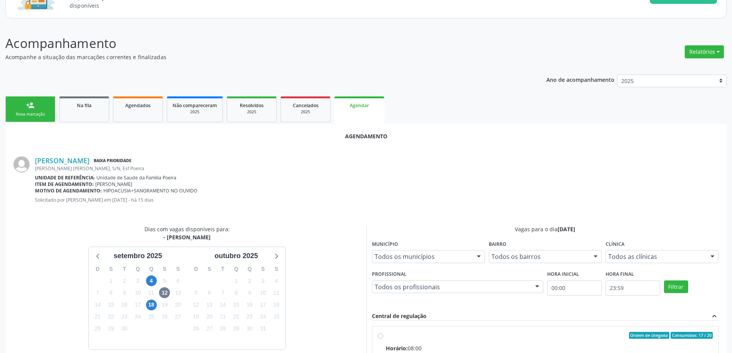
click at [378, 333] on input "Ordem de chegada Consumidos: 17 / 20 Horário: 08:00 Clínica: Centro de Saude Pr…" at bounding box center [380, 335] width 5 height 7
radio input "true"
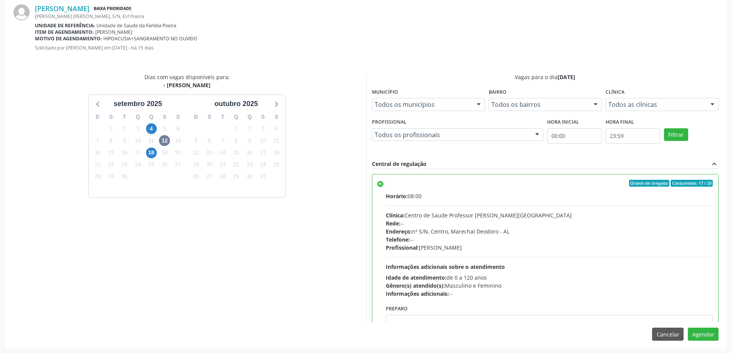
scroll to position [227, 0]
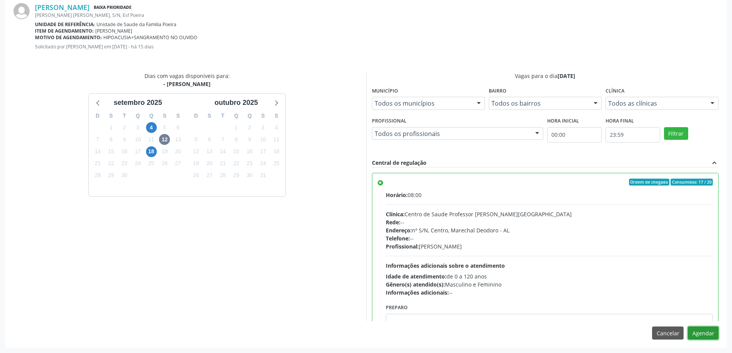
click at [706, 333] on button "Agendar" at bounding box center [703, 333] width 31 height 13
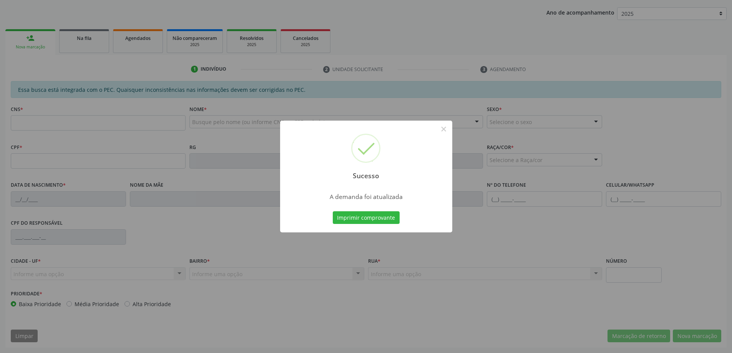
scroll to position [141, 0]
click at [441, 128] on button "×" at bounding box center [443, 129] width 13 height 13
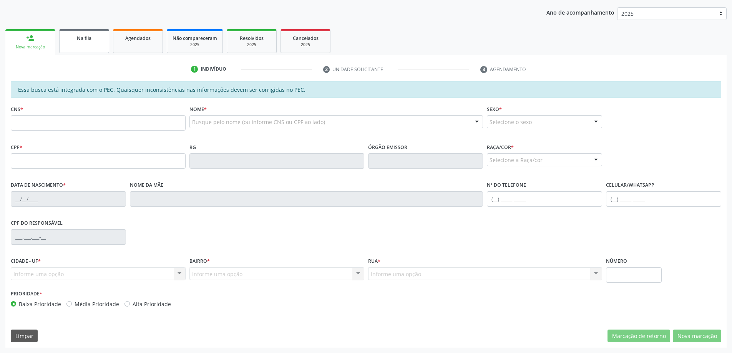
click at [66, 43] on link "Na fila" at bounding box center [84, 41] width 50 height 24
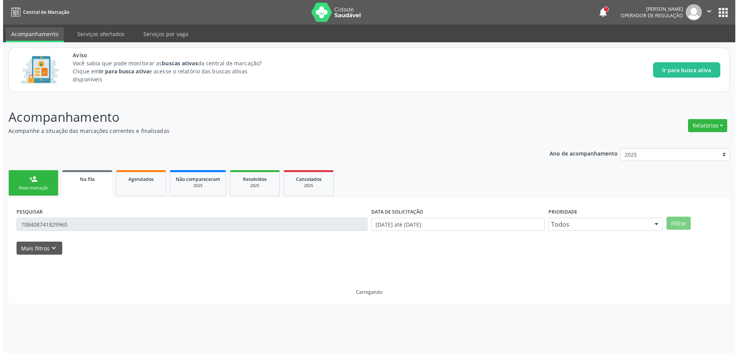
scroll to position [0, 0]
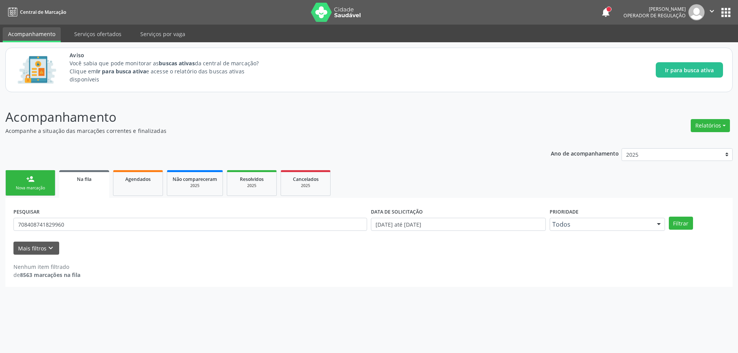
click at [75, 176] on div "Na fila" at bounding box center [84, 179] width 39 height 8
